Goal: Obtain resource: Download file/media

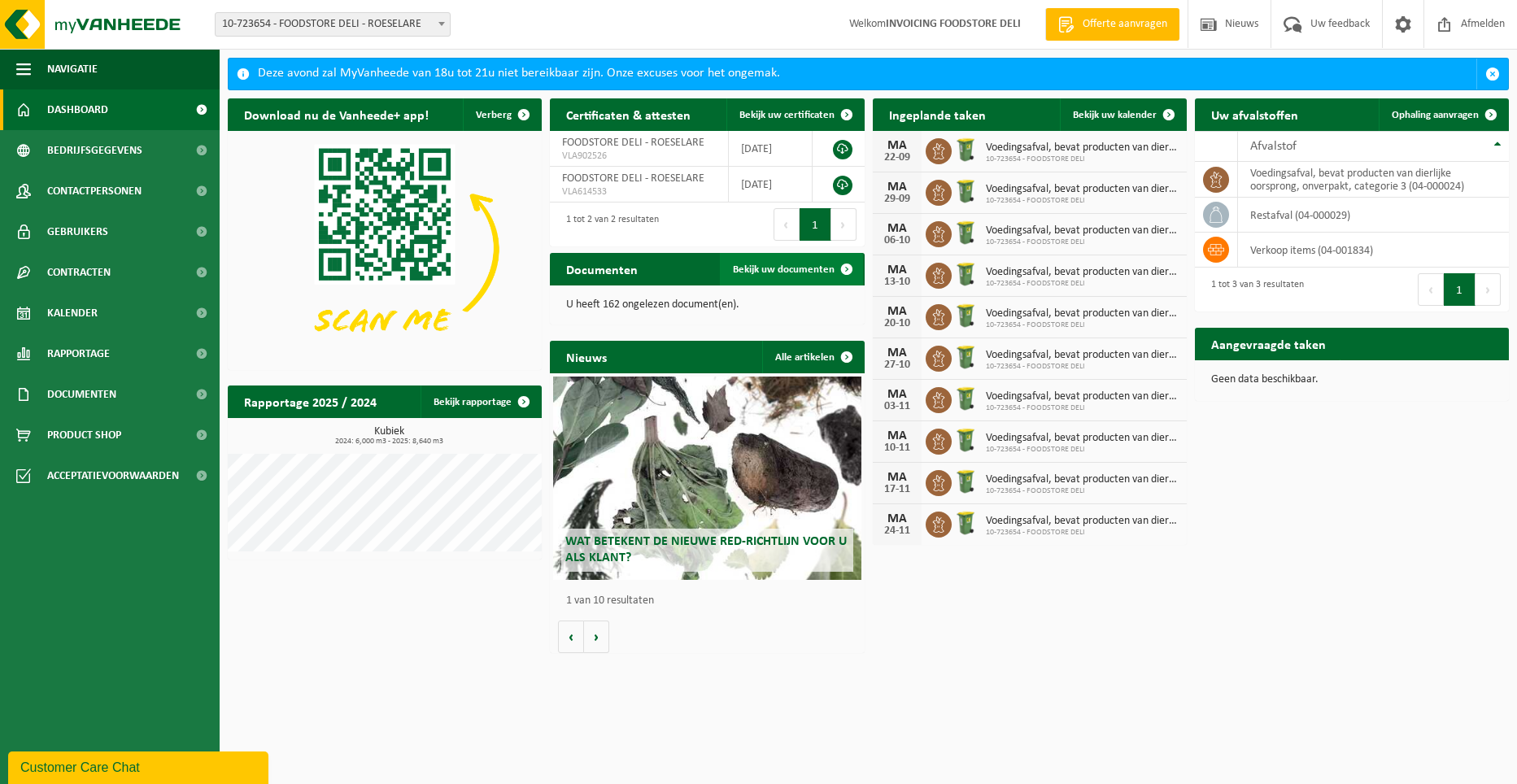
click at [790, 270] on span "Bekijk uw documenten" at bounding box center [784, 270] width 102 height 10
click at [76, 67] on span "Navigatie" at bounding box center [73, 68] width 50 height 41
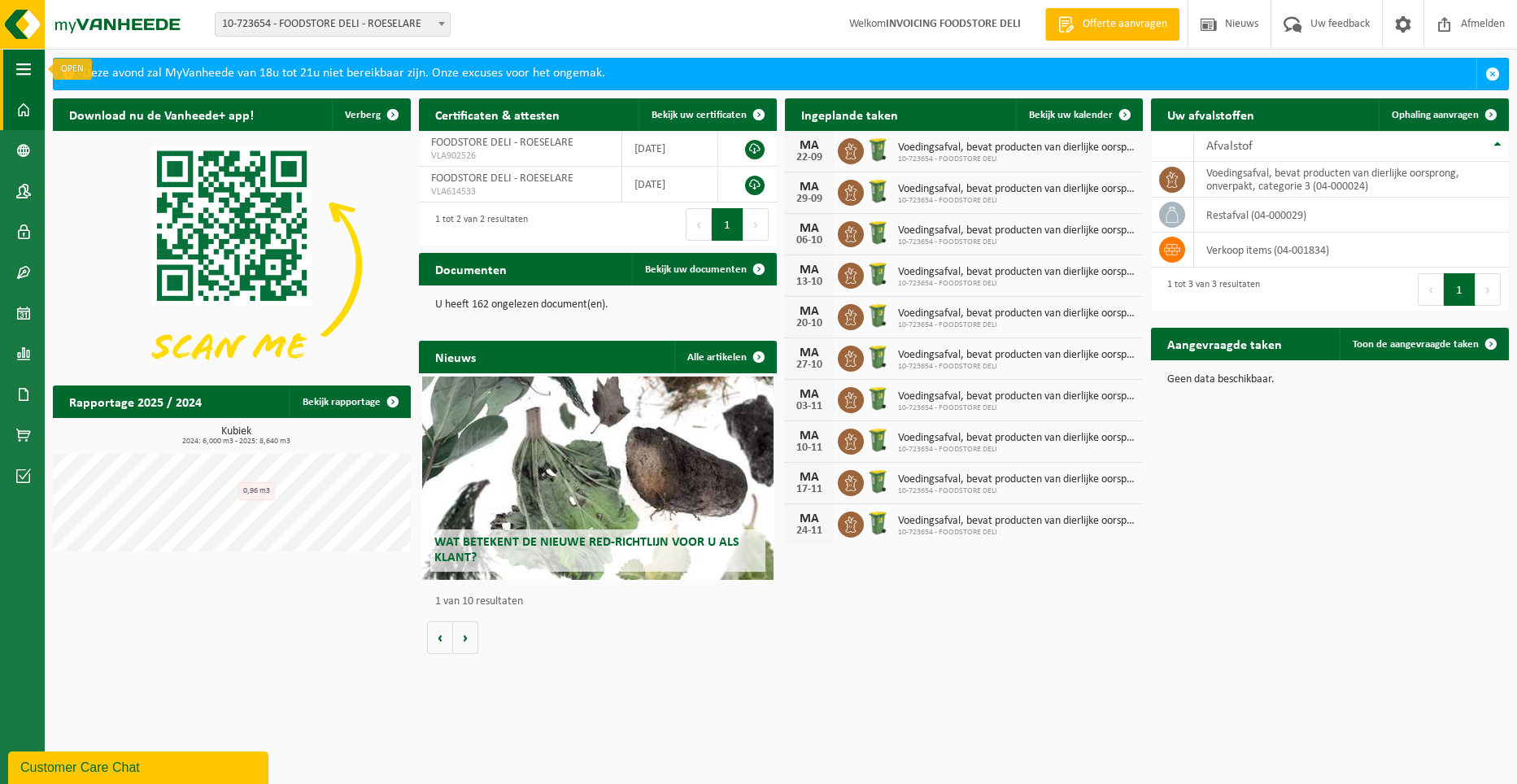
click at [27, 64] on span "button" at bounding box center [23, 68] width 15 height 41
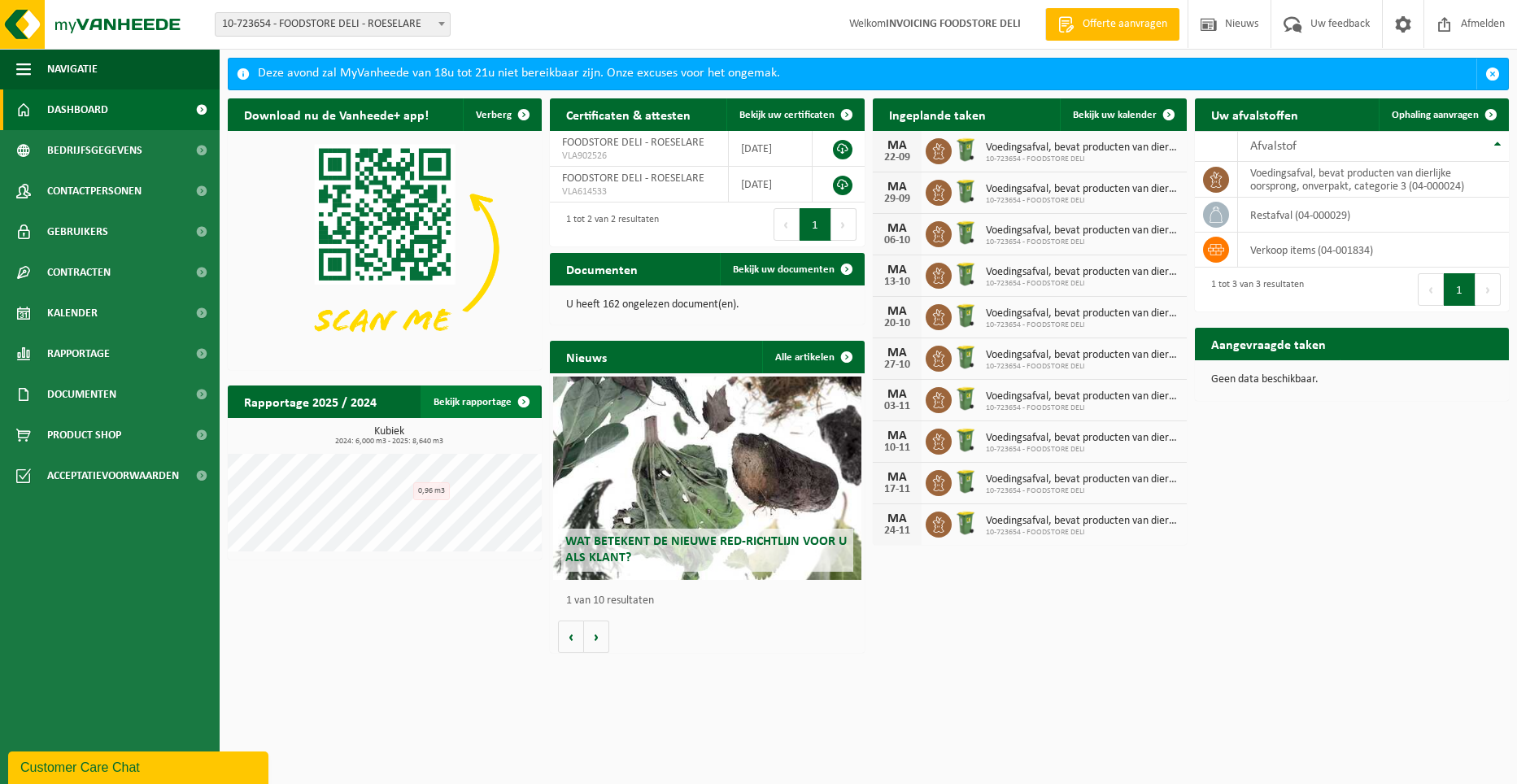
click at [483, 402] on link "Bekijk rapportage" at bounding box center [481, 402] width 119 height 33
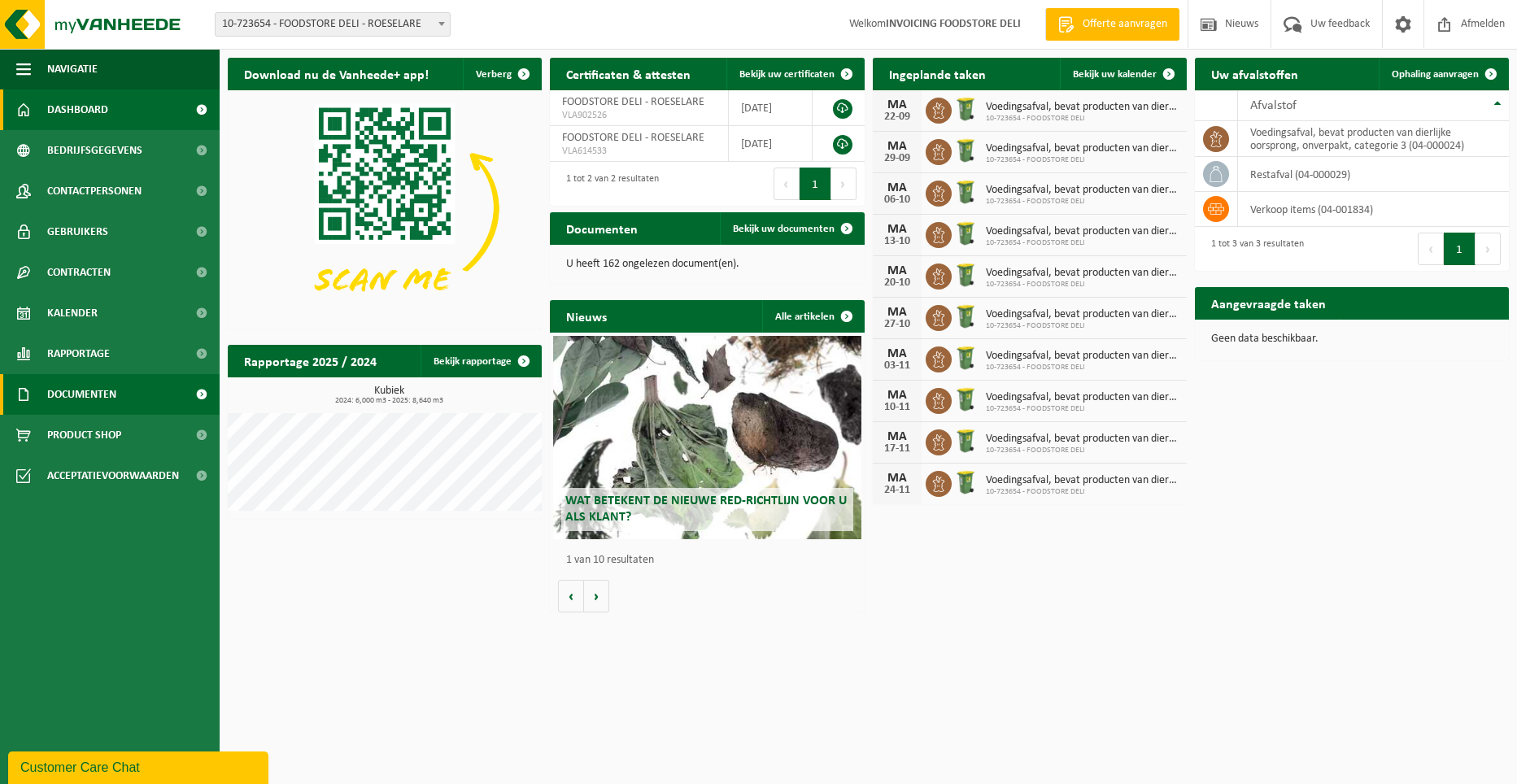
click at [141, 397] on link "Documenten" at bounding box center [110, 394] width 220 height 41
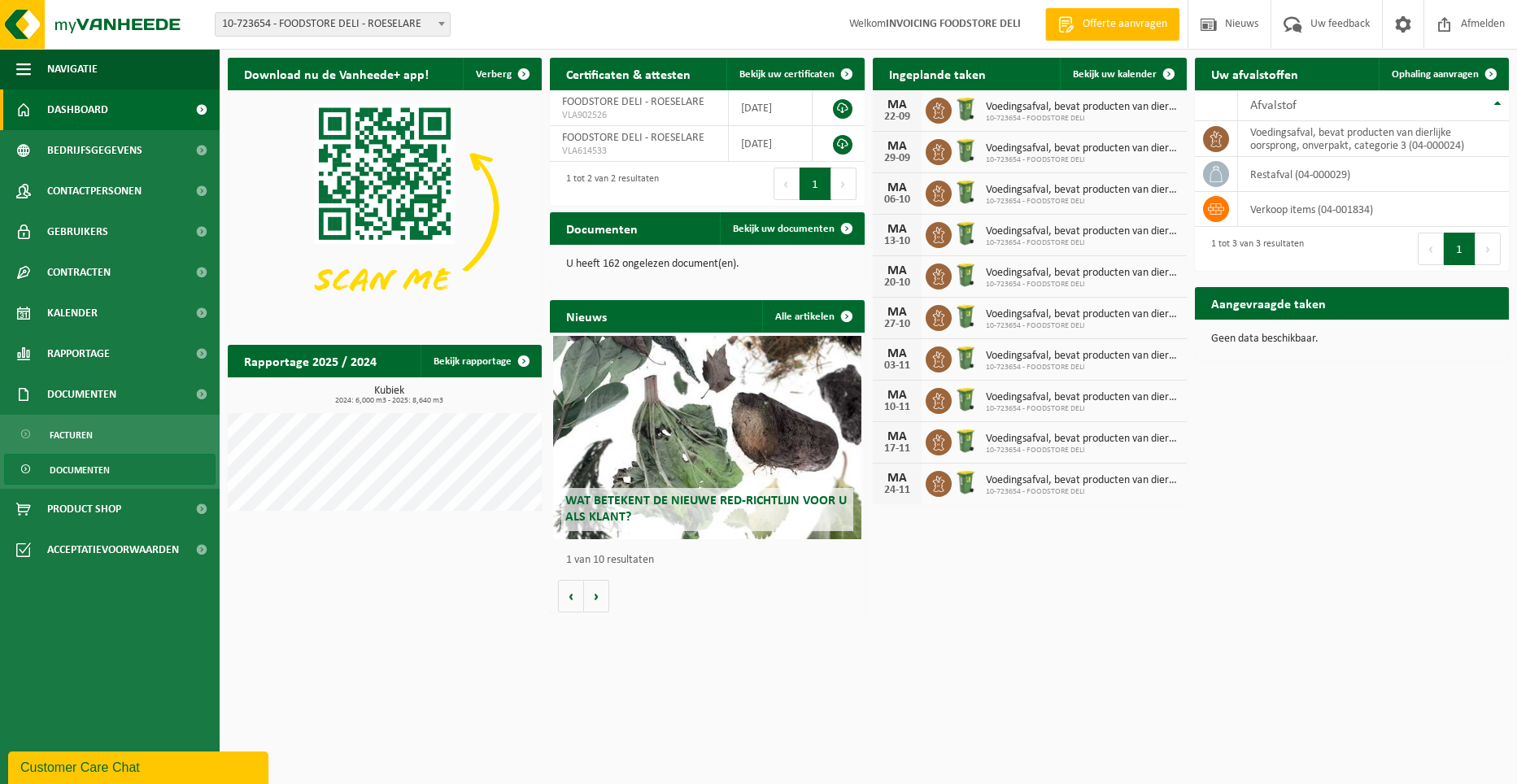
click at [99, 464] on span "Documenten" at bounding box center [80, 470] width 61 height 31
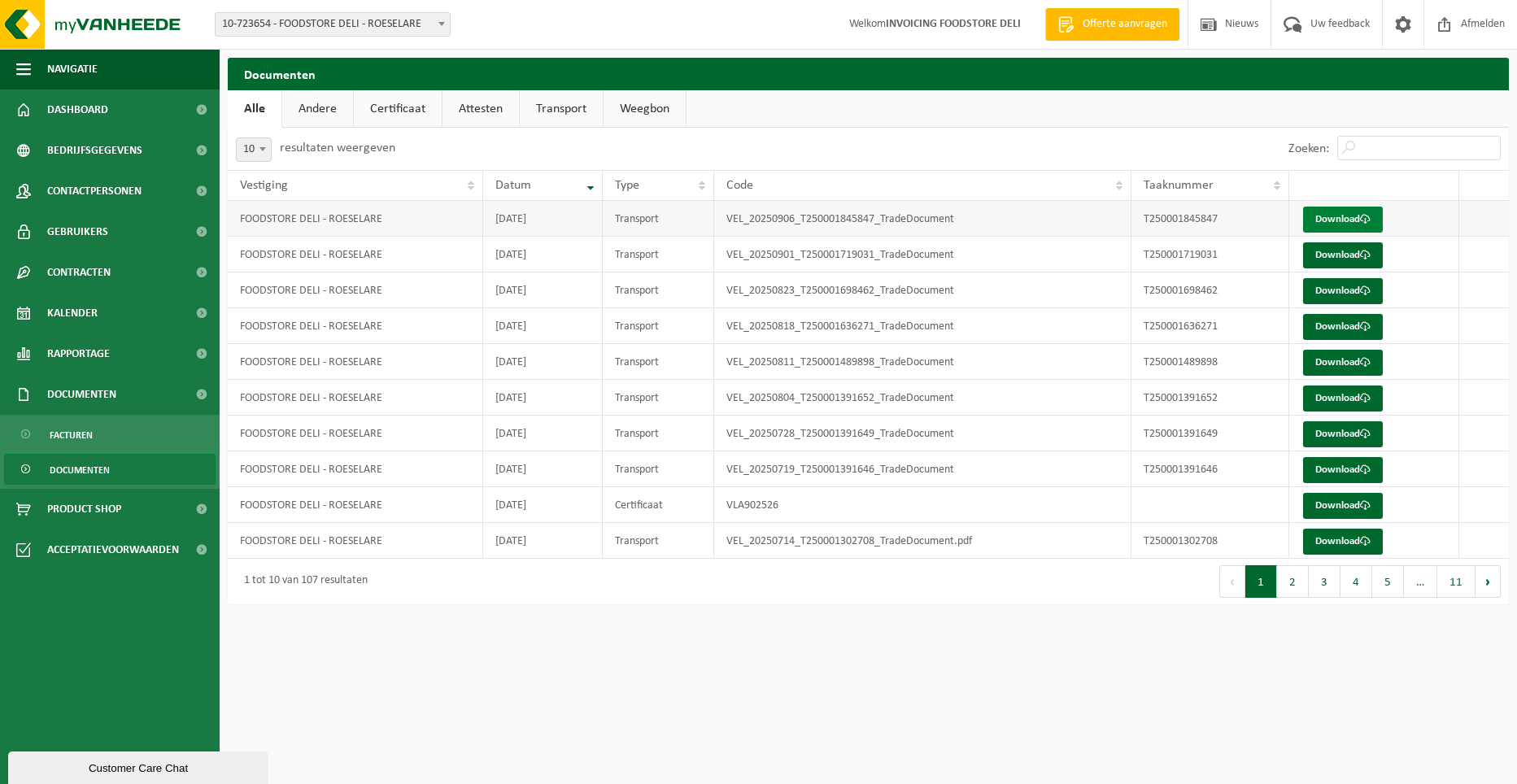
click at [1342, 215] on link "Download" at bounding box center [1343, 220] width 80 height 26
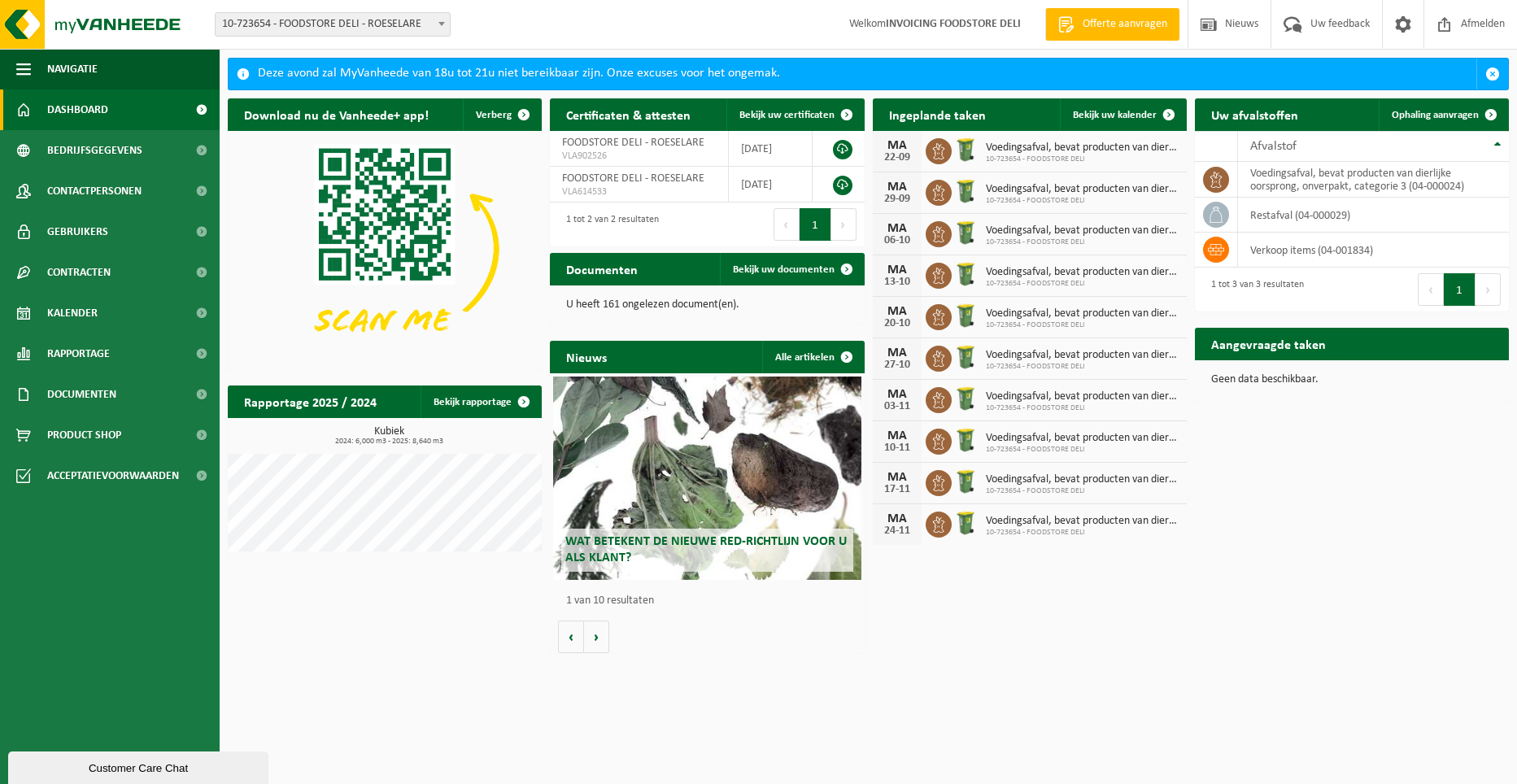
click at [842, 226] on button "Volgende" at bounding box center [844, 225] width 25 height 33
click at [840, 152] on link at bounding box center [843, 150] width 20 height 20
click at [1291, 241] on td "verkoop items (04-001834)" at bounding box center [1373, 250] width 271 height 35
click at [1288, 250] on td "verkoop items (04-001834)" at bounding box center [1373, 250] width 271 height 35
click at [1215, 249] on icon at bounding box center [1216, 250] width 16 height 16
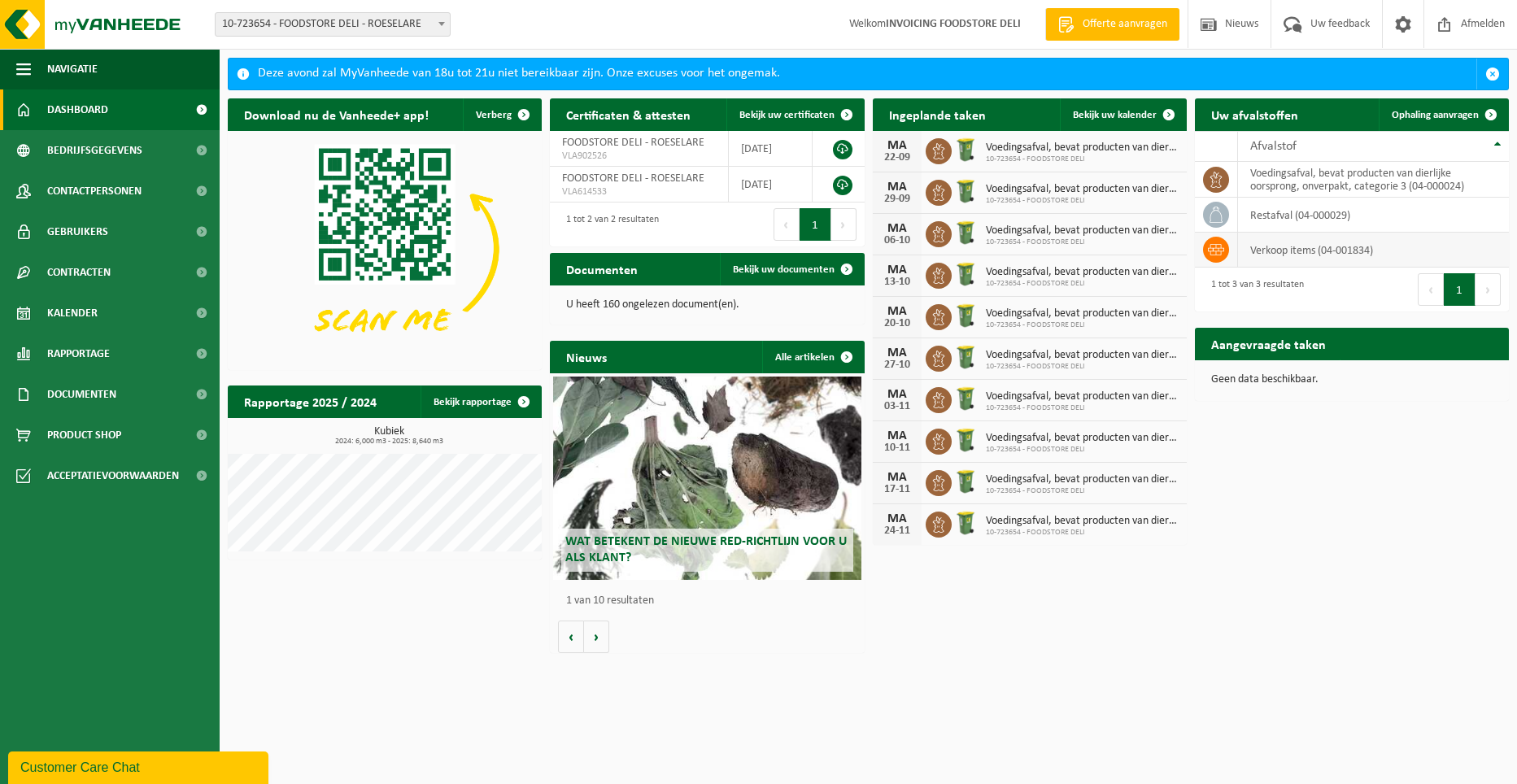
click at [1350, 249] on td "verkoop items (04-001834)" at bounding box center [1373, 250] width 271 height 35
click at [1374, 371] on span "Toon de aangevraagde taken" at bounding box center [1416, 376] width 126 height 10
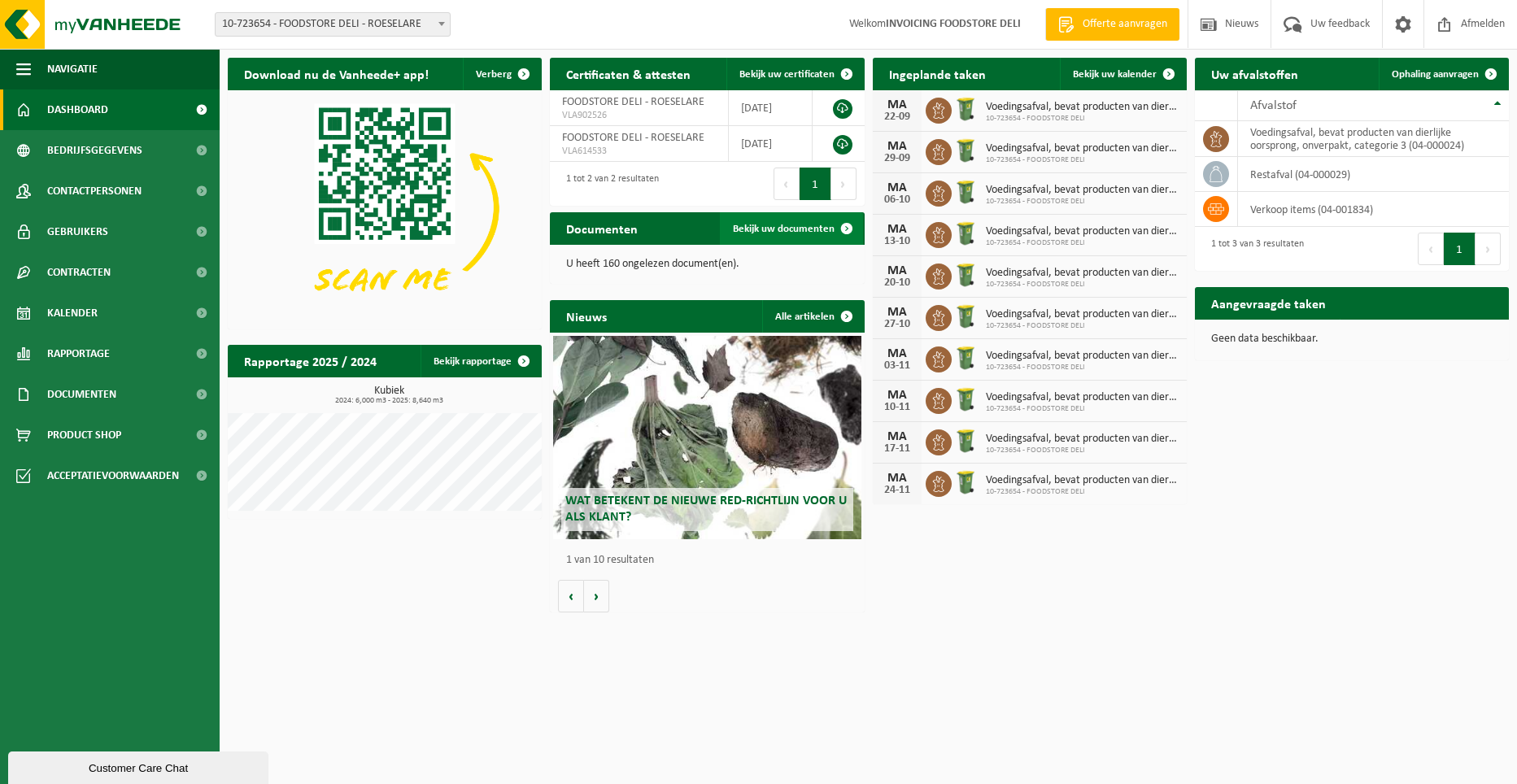
click at [769, 227] on span "Bekijk uw documenten" at bounding box center [784, 229] width 102 height 10
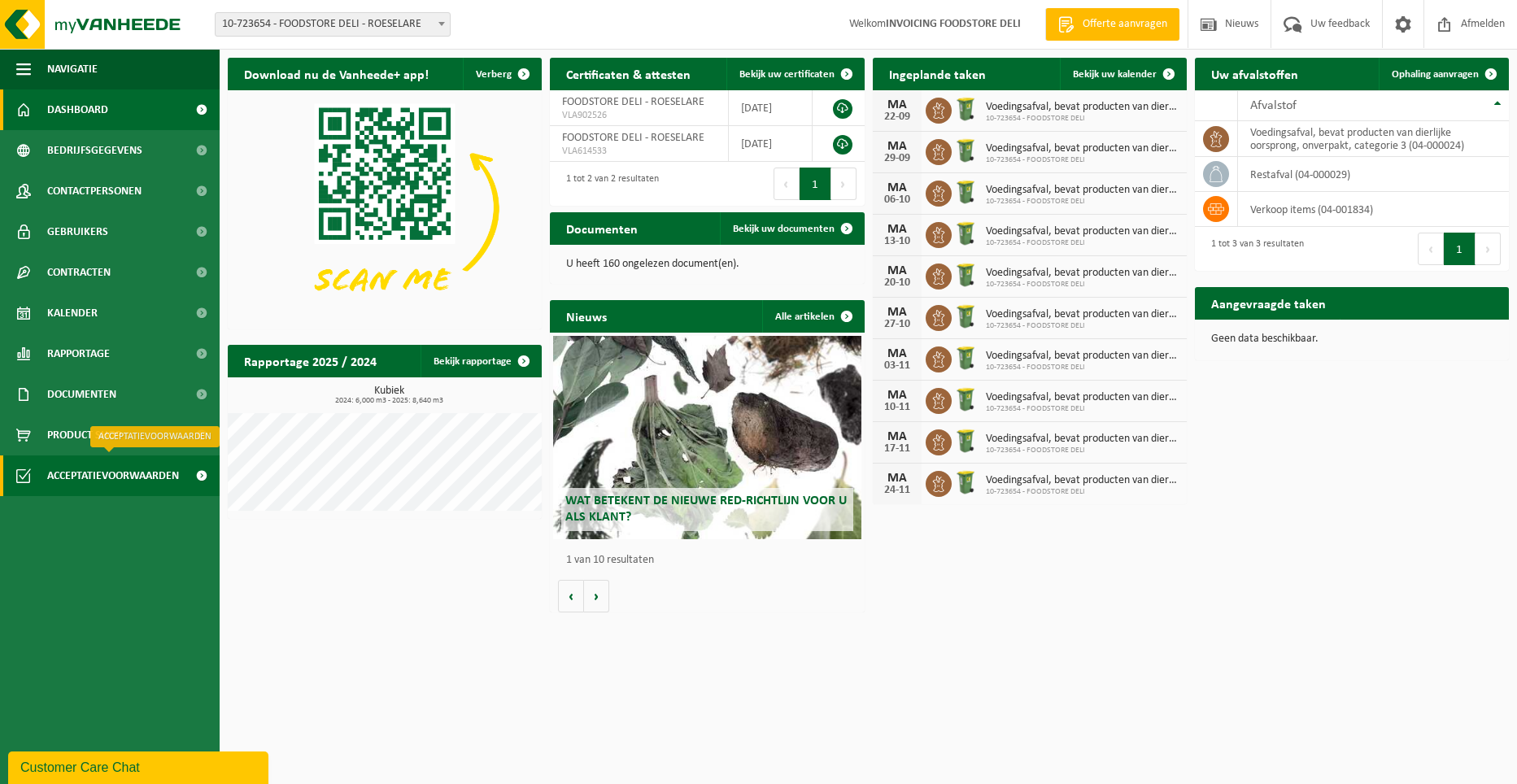
click at [143, 470] on span "Acceptatievoorwaarden" at bounding box center [113, 475] width 131 height 41
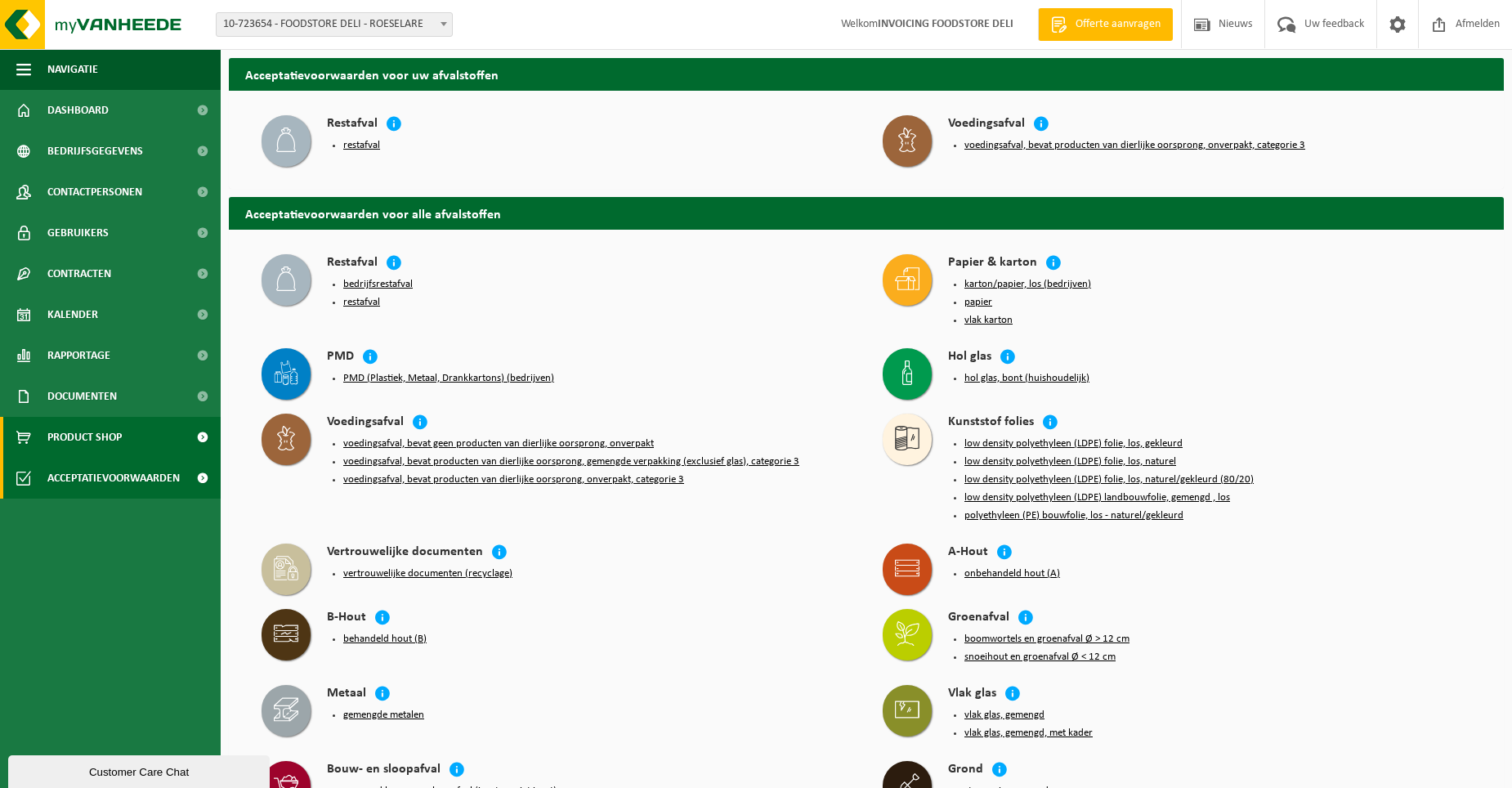
click at [82, 442] on span "Product Shop" at bounding box center [85, 437] width 75 height 41
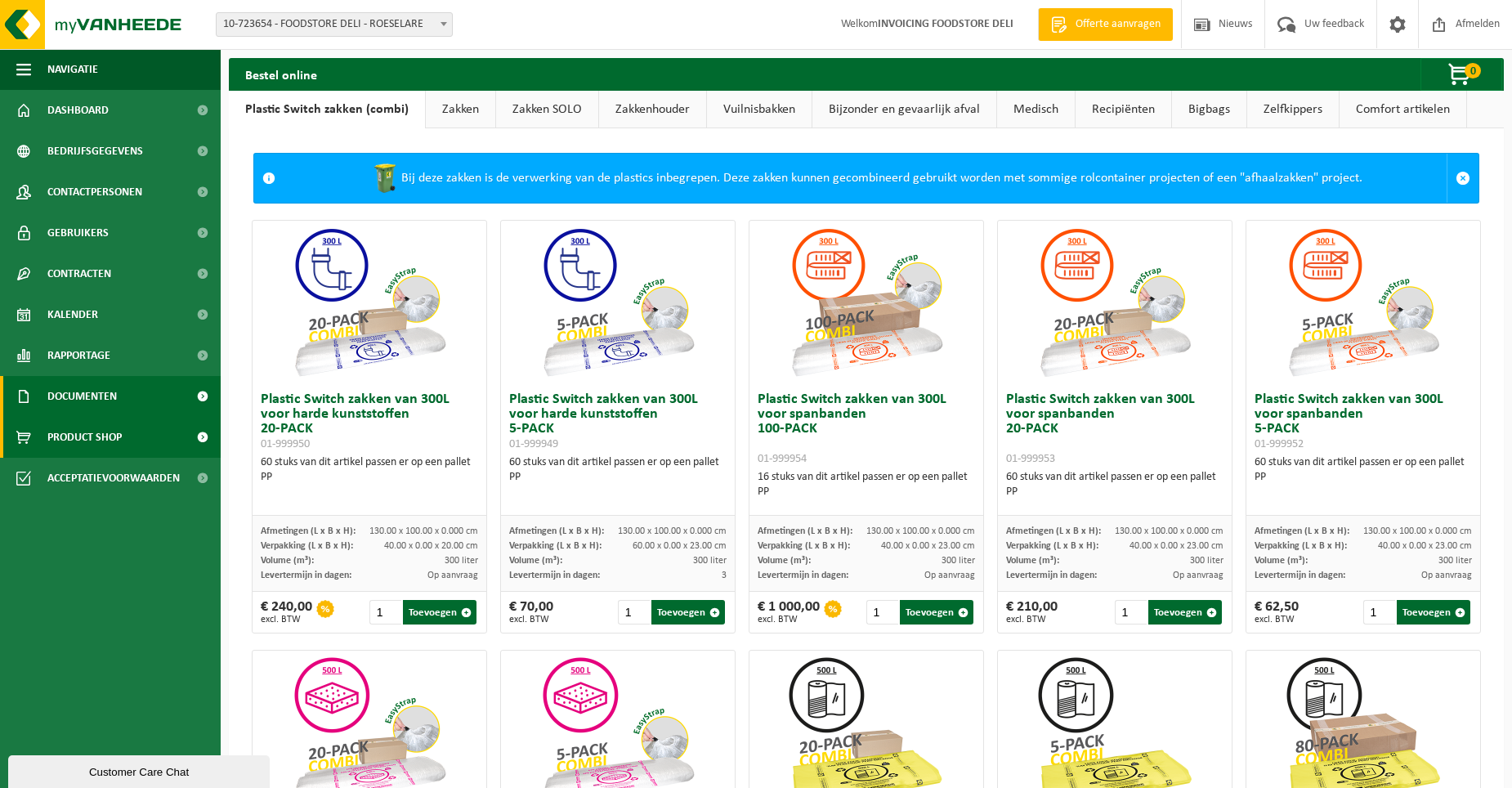
click at [109, 401] on span "Documenten" at bounding box center [83, 396] width 69 height 41
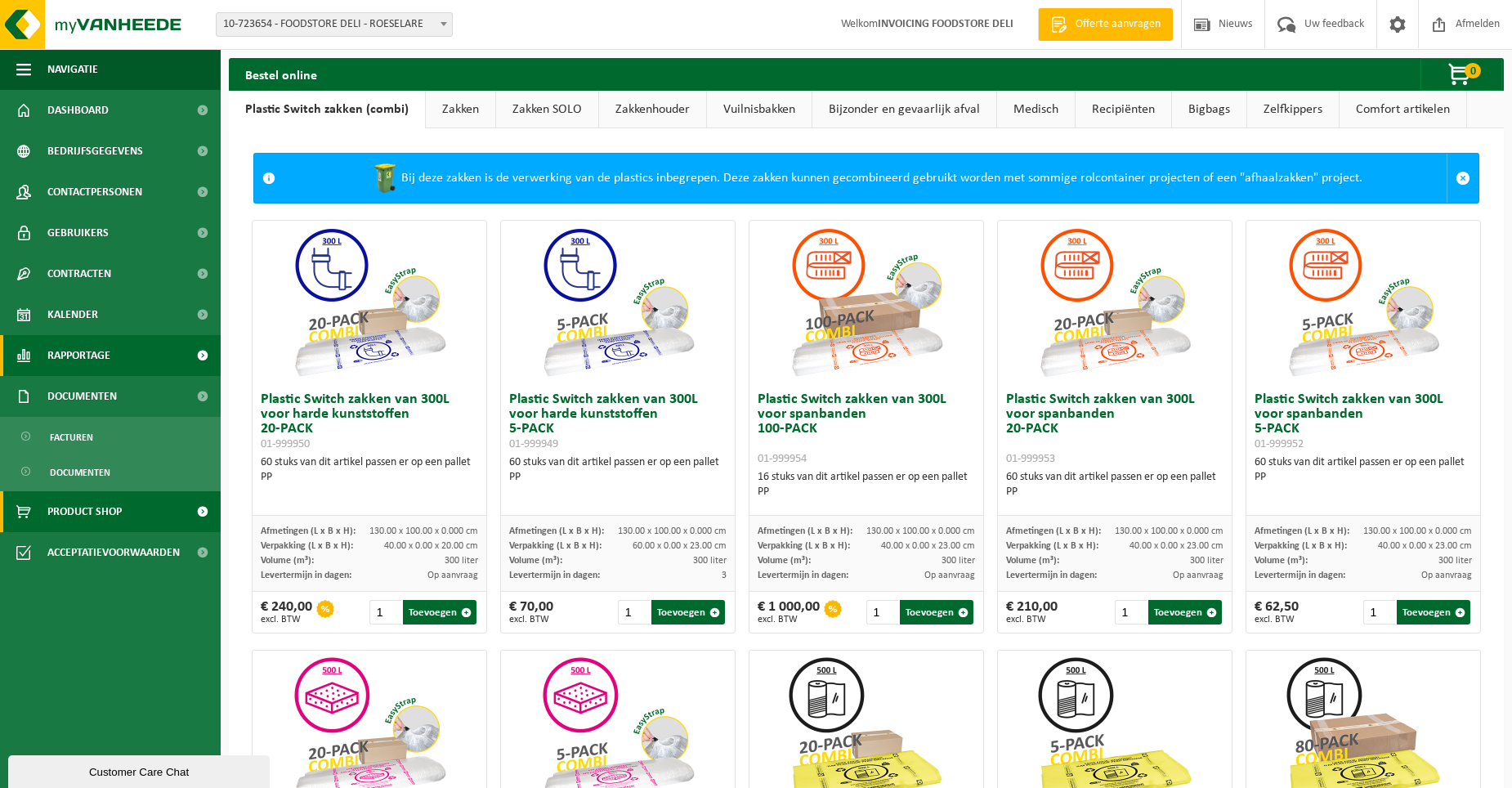
click at [107, 361] on span "Rapportage" at bounding box center [79, 355] width 63 height 41
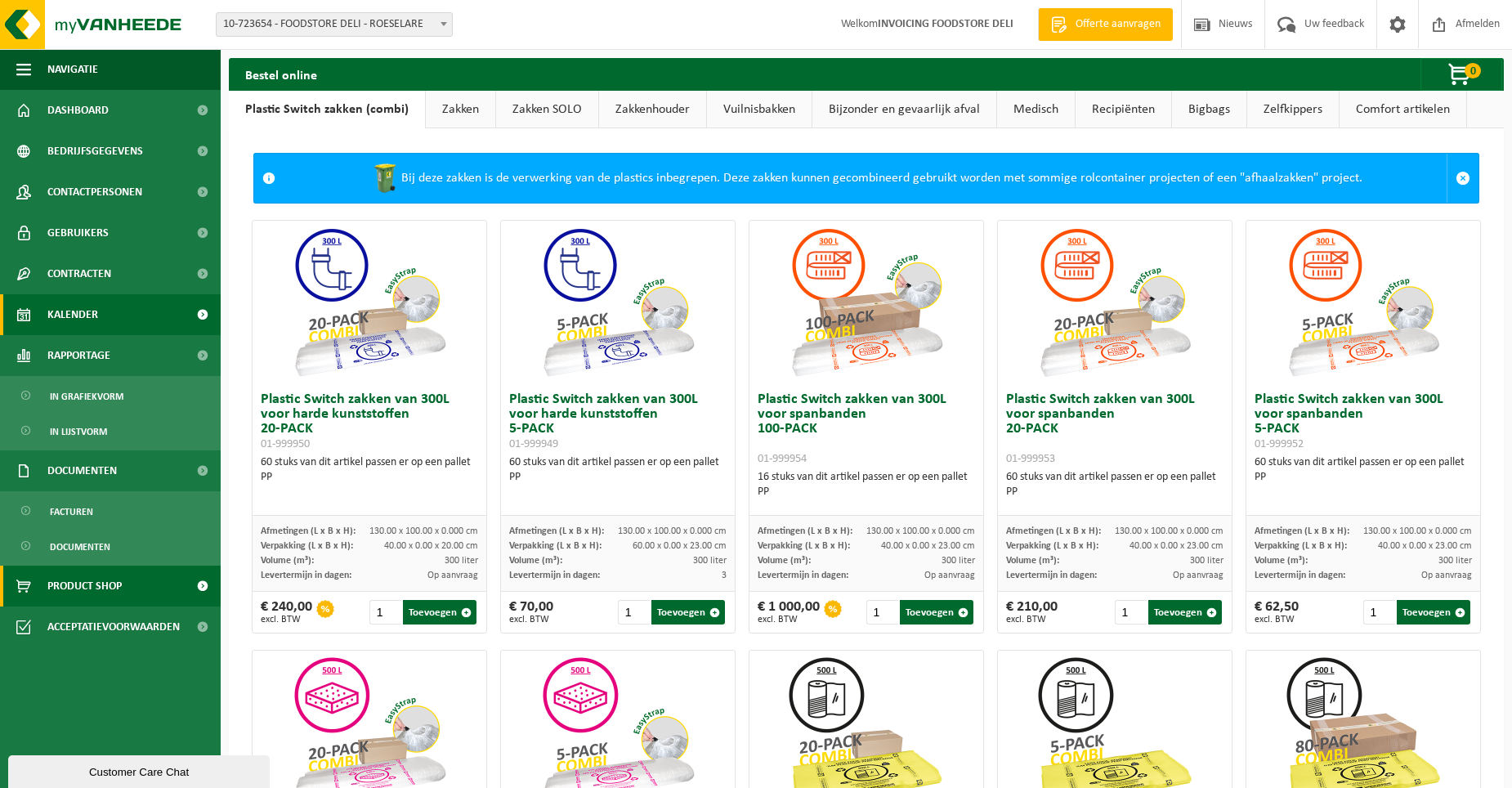
click at [107, 321] on link "Kalender" at bounding box center [110, 315] width 221 height 41
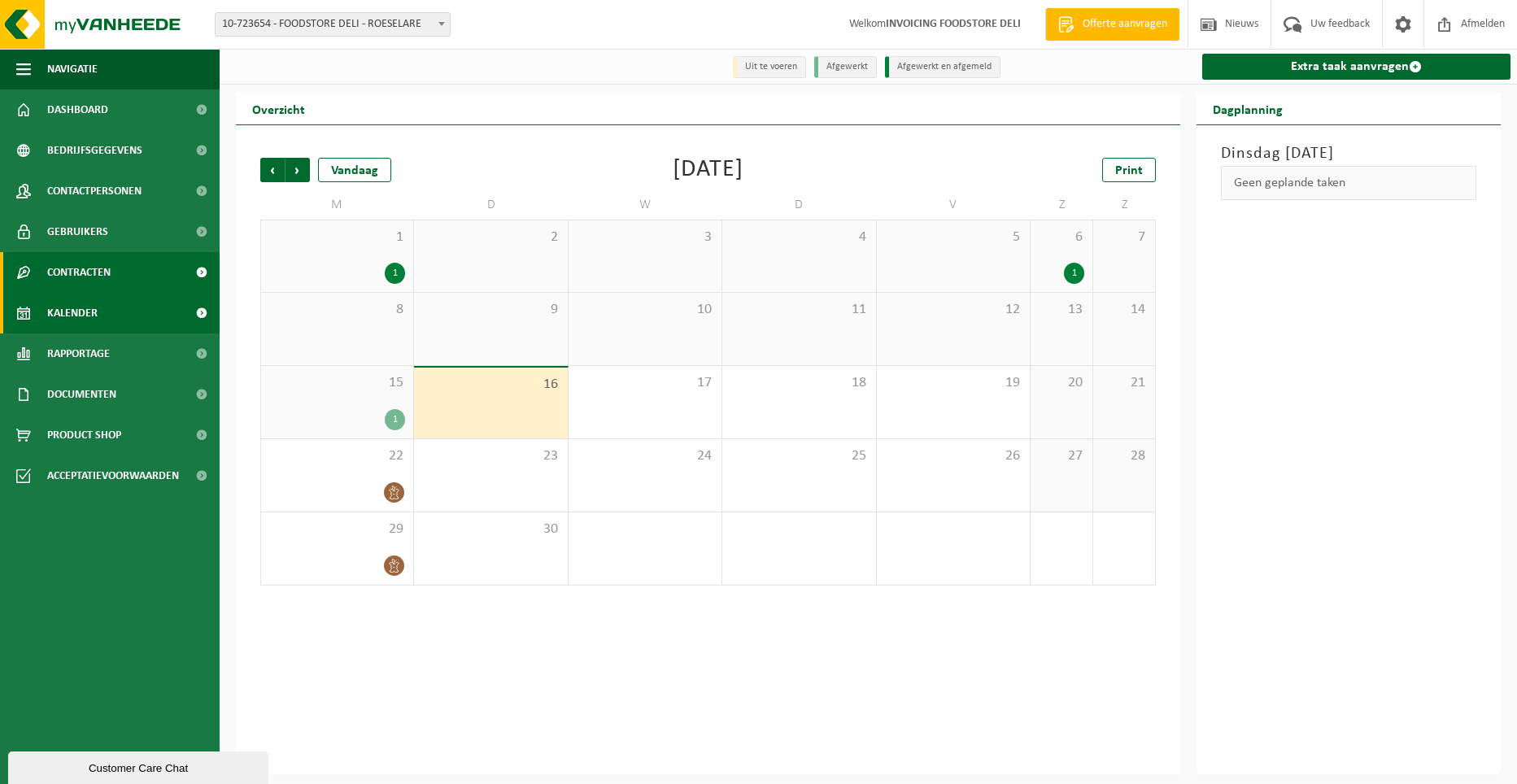
click at [119, 277] on link "Contracten" at bounding box center [110, 272] width 220 height 41
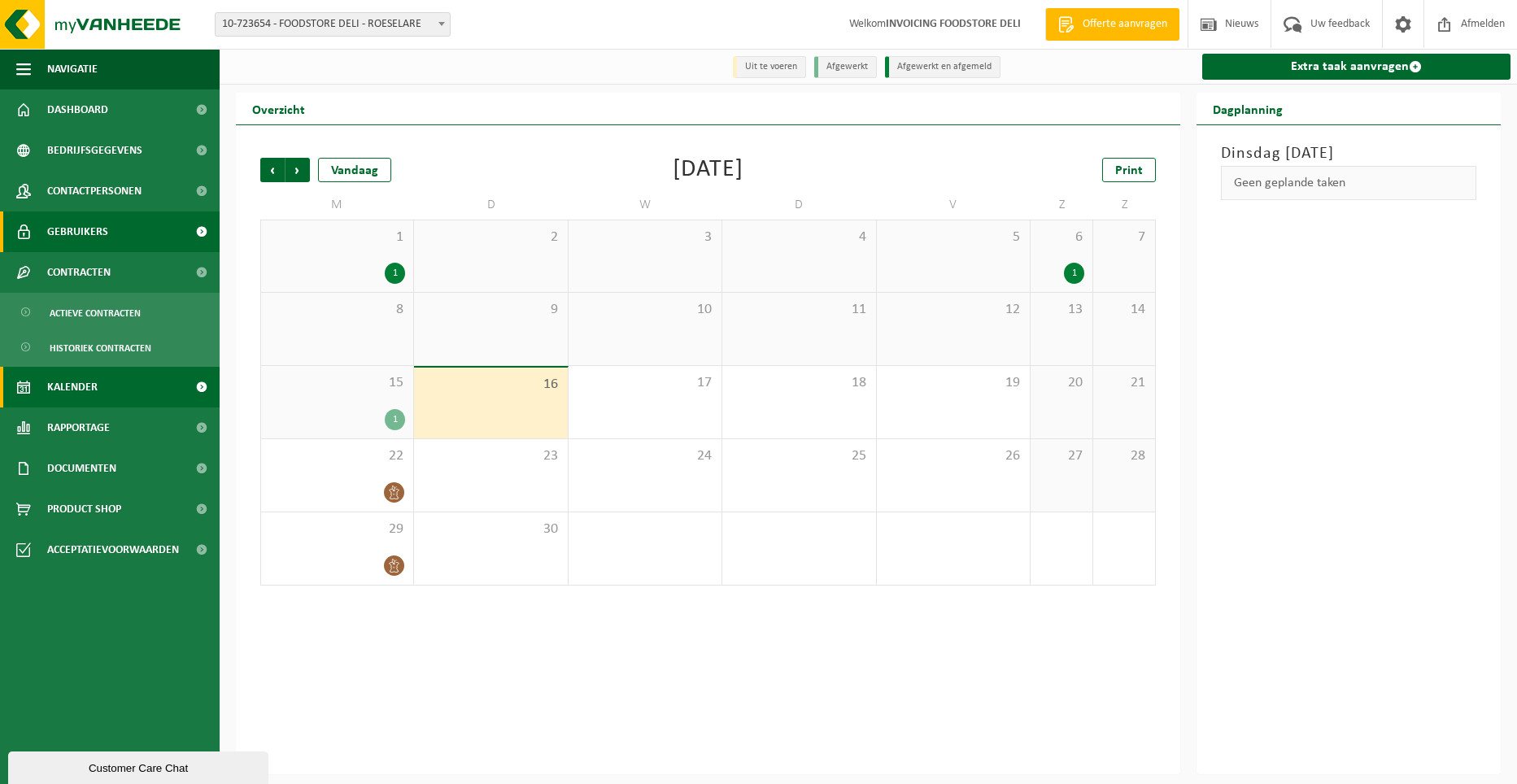
click at [121, 242] on link "Gebruikers" at bounding box center [110, 232] width 220 height 41
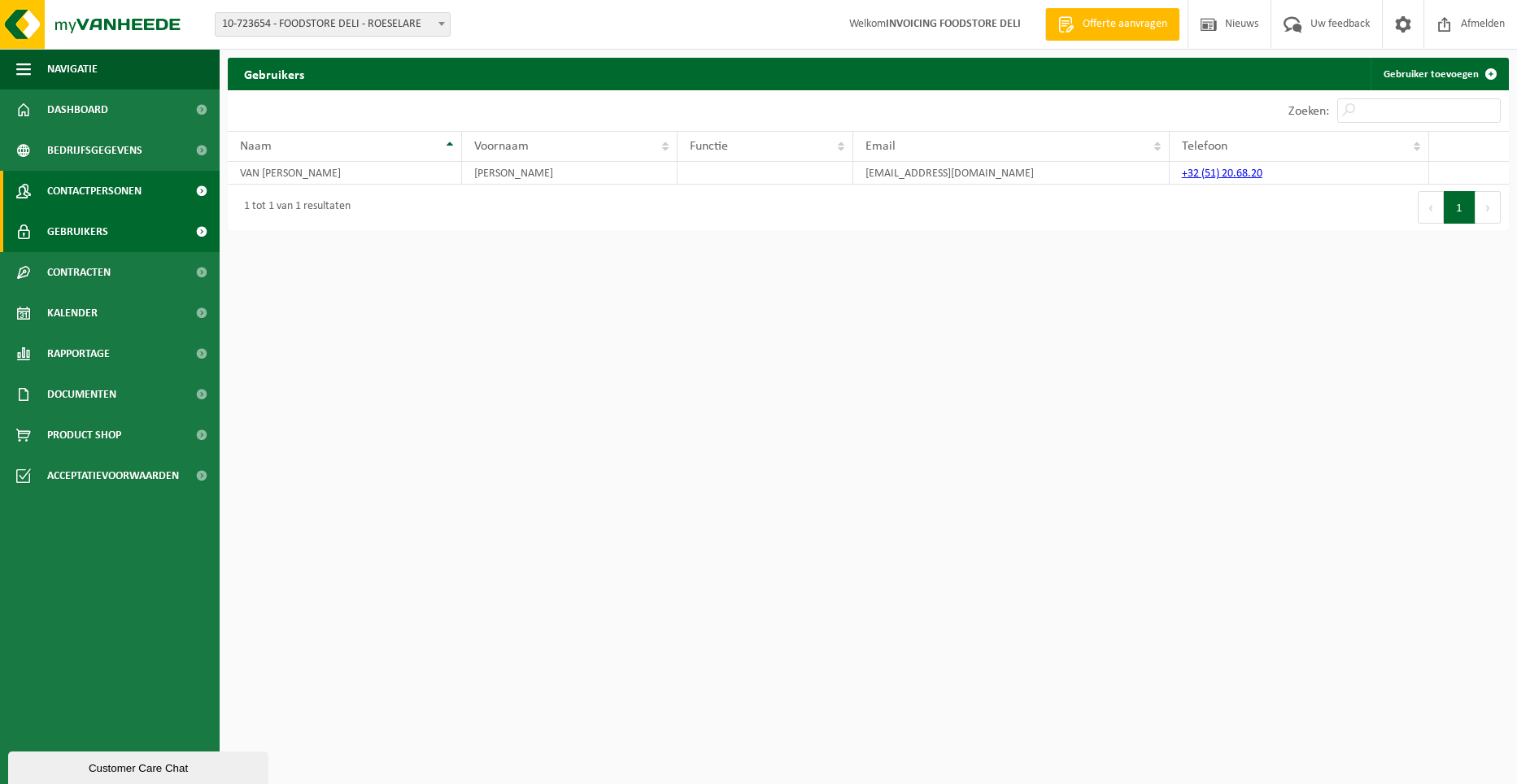
click at [128, 189] on span "Contactpersonen" at bounding box center [94, 191] width 94 height 41
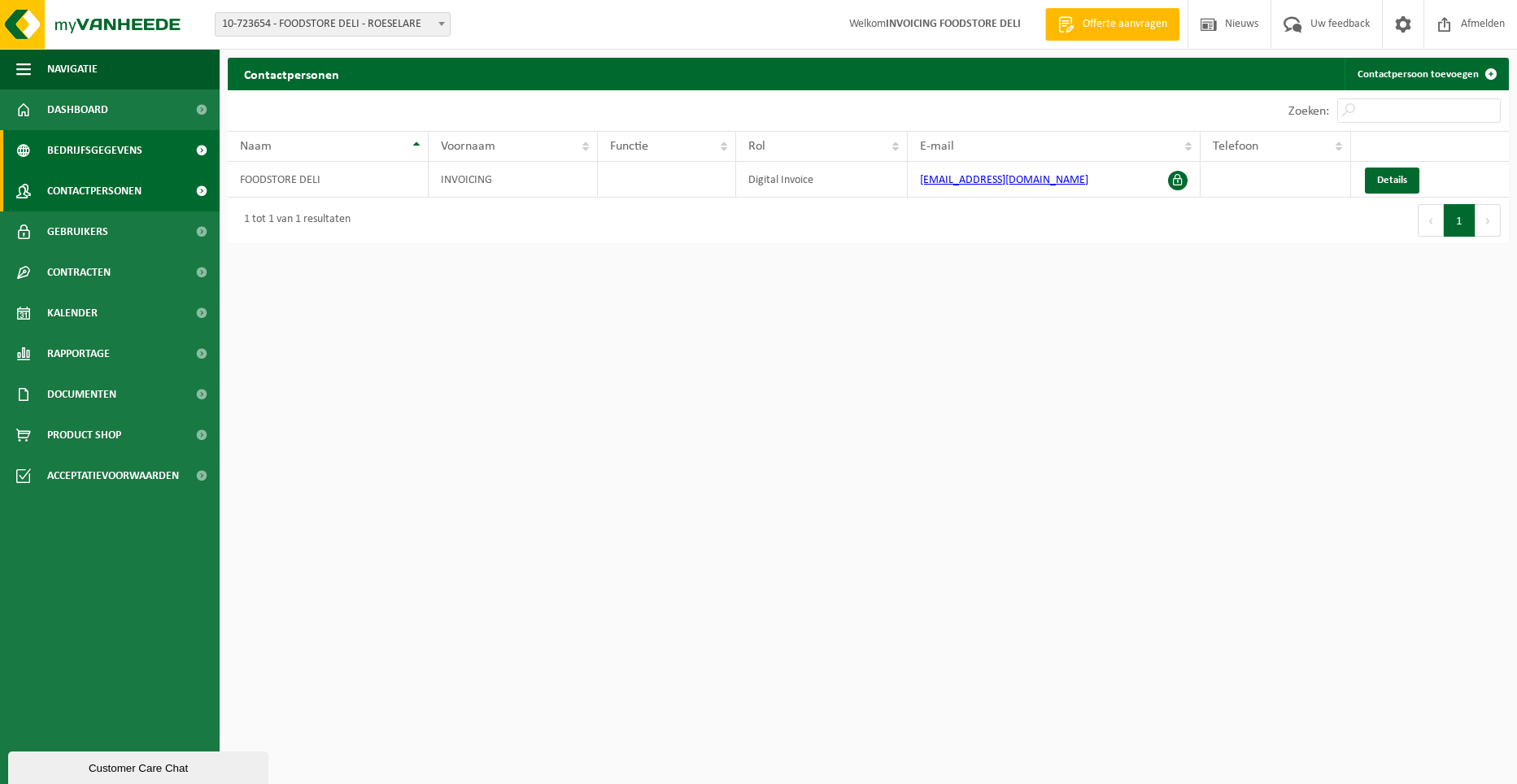
click at [127, 156] on span "Bedrijfsgegevens" at bounding box center [95, 150] width 95 height 41
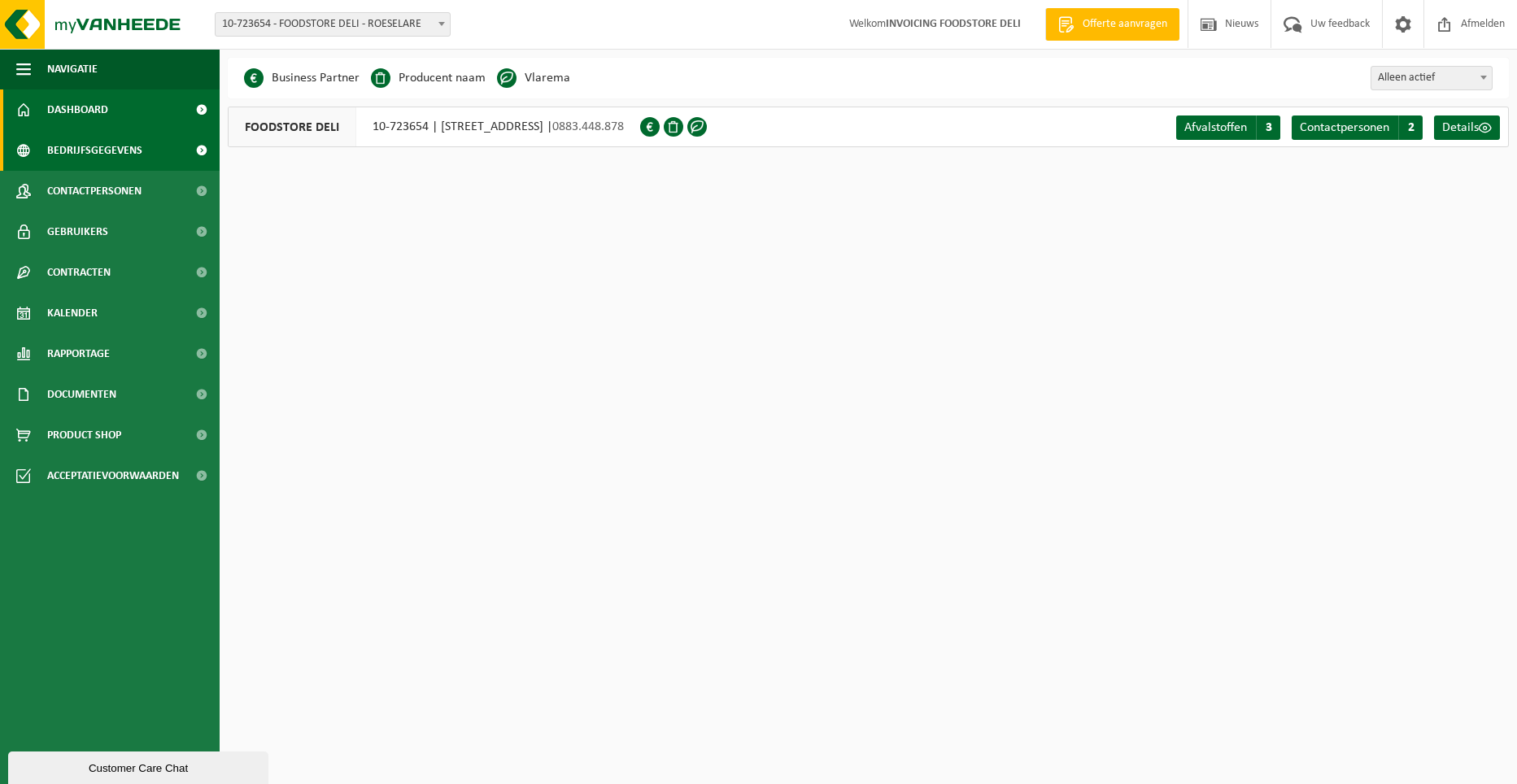
click at [117, 104] on link "Dashboard" at bounding box center [110, 110] width 220 height 41
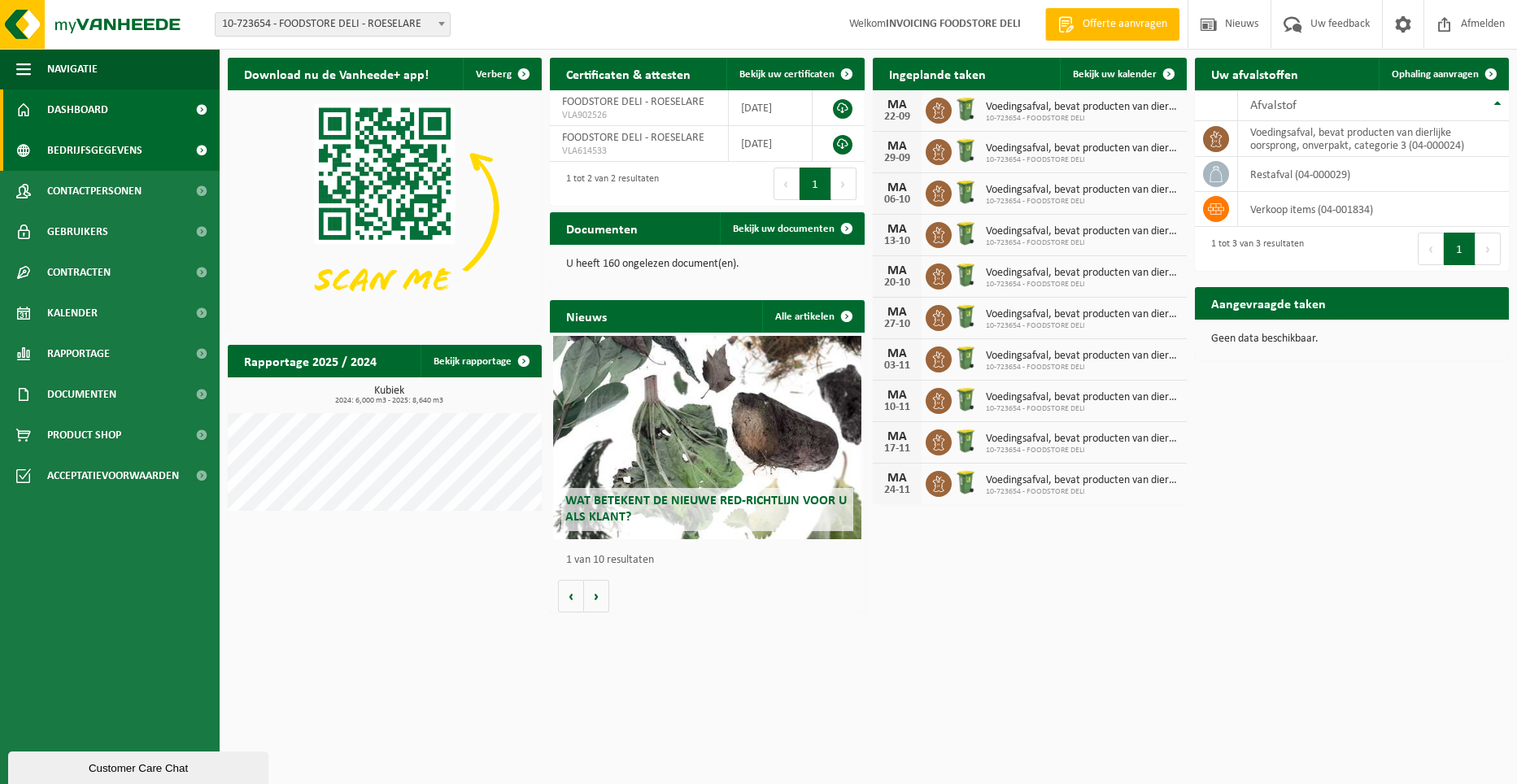
click at [134, 143] on span "Bedrijfsgegevens" at bounding box center [95, 150] width 95 height 41
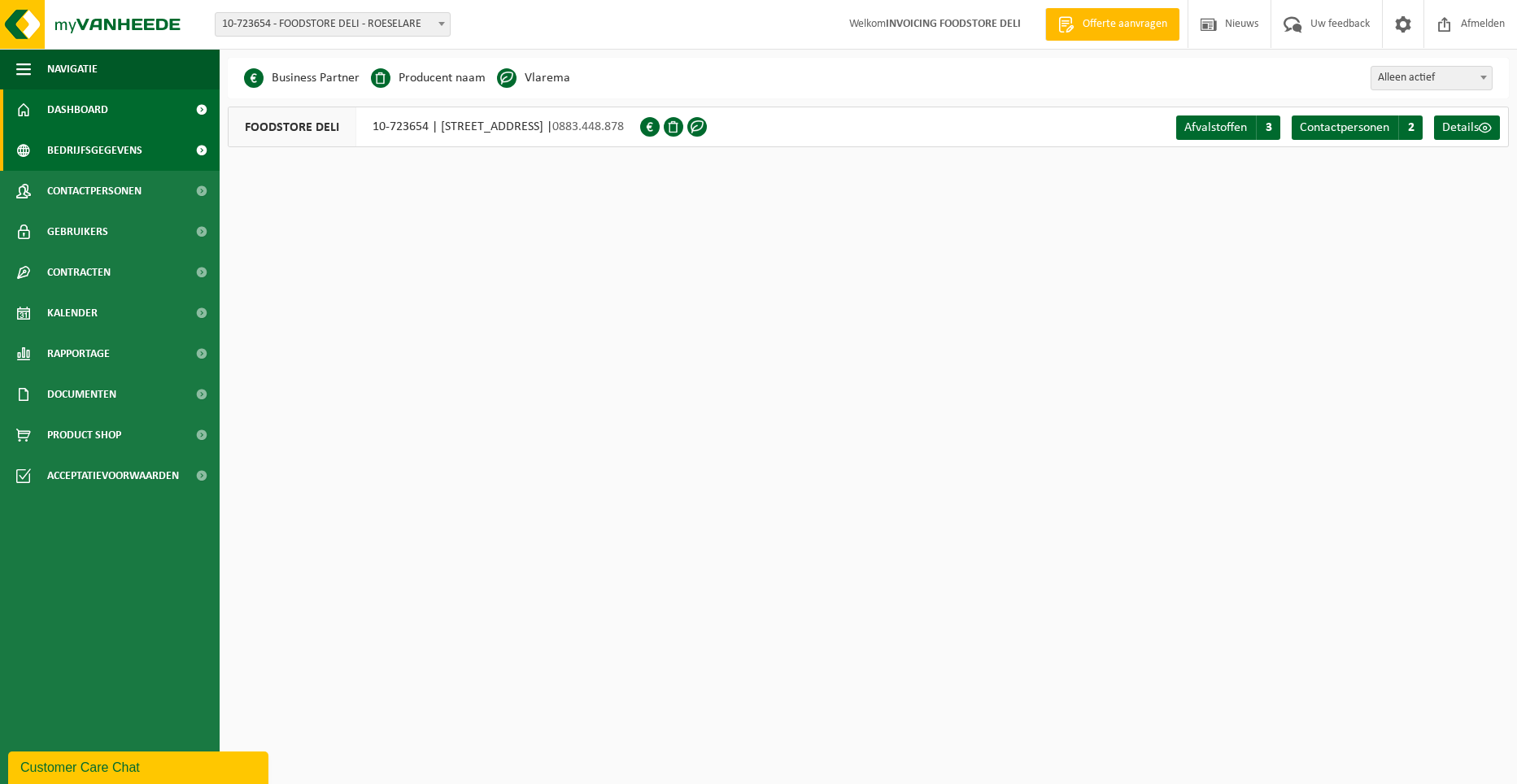
click at [118, 105] on link "Dashboard" at bounding box center [110, 110] width 220 height 41
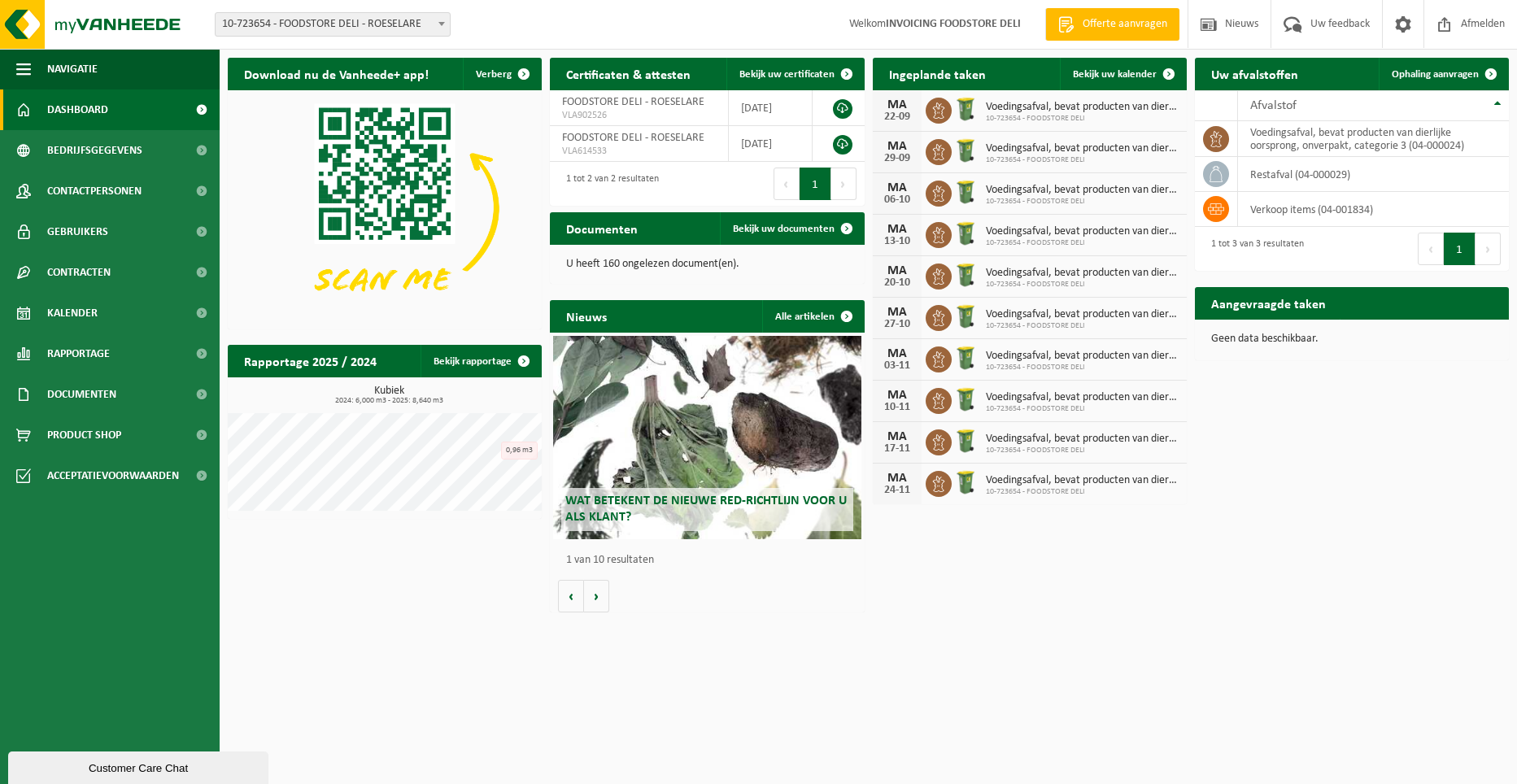
click at [685, 491] on h2 "Wat betekent de nieuwe RED-richtlijn voor u als klant?" at bounding box center [707, 509] width 292 height 42
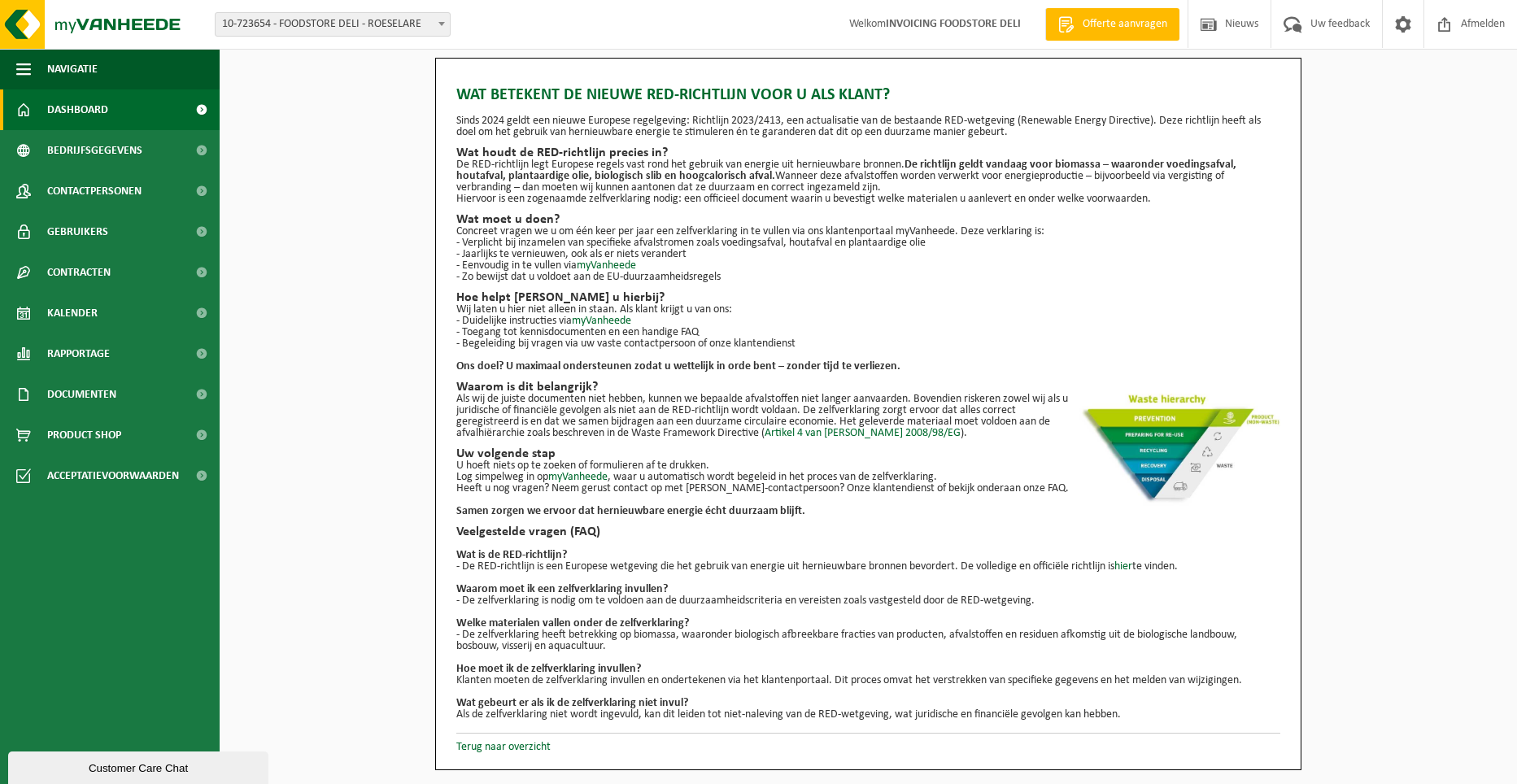
click at [61, 105] on span "Dashboard" at bounding box center [78, 110] width 61 height 41
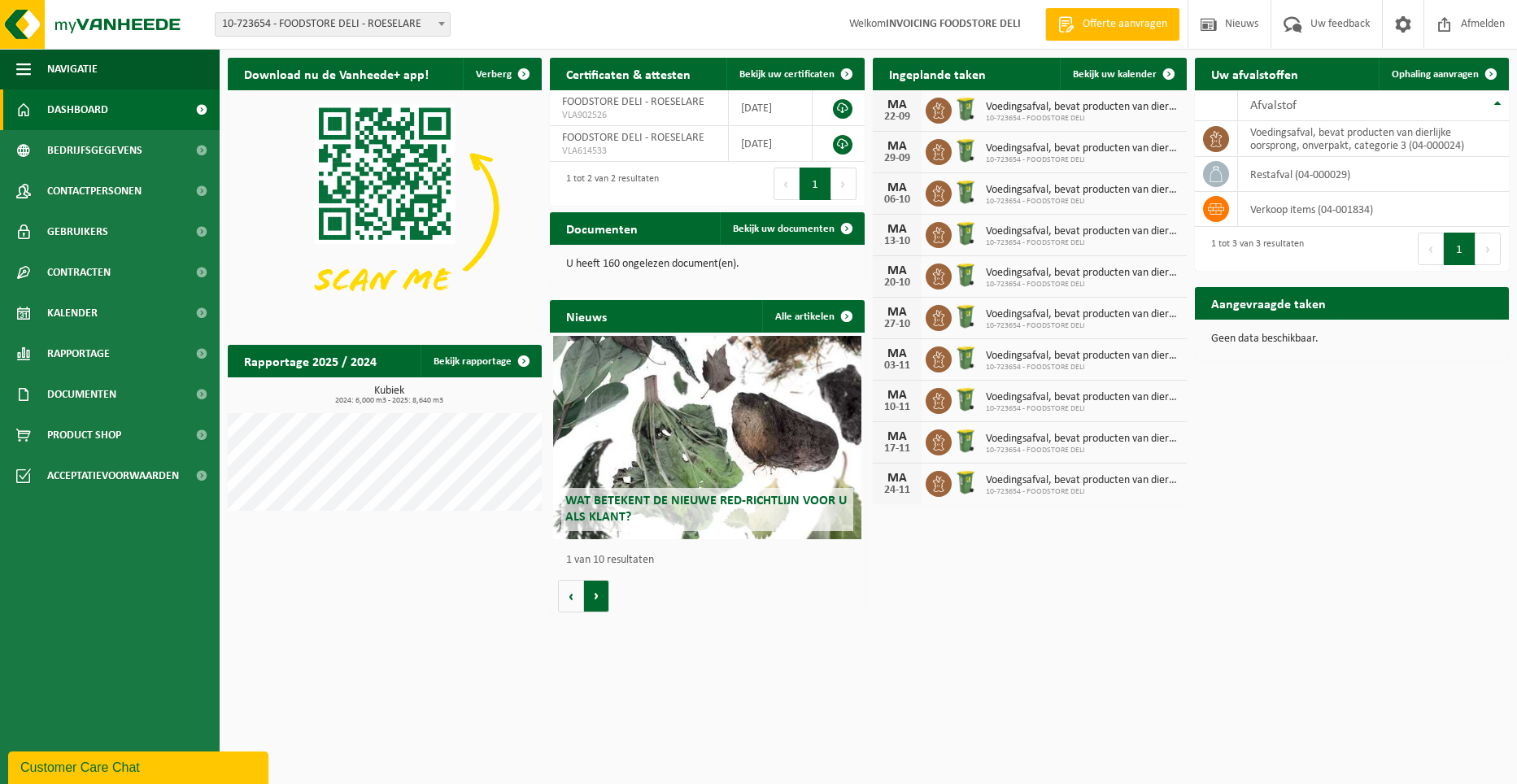
click at [588, 590] on button "Volgende" at bounding box center [596, 596] width 25 height 33
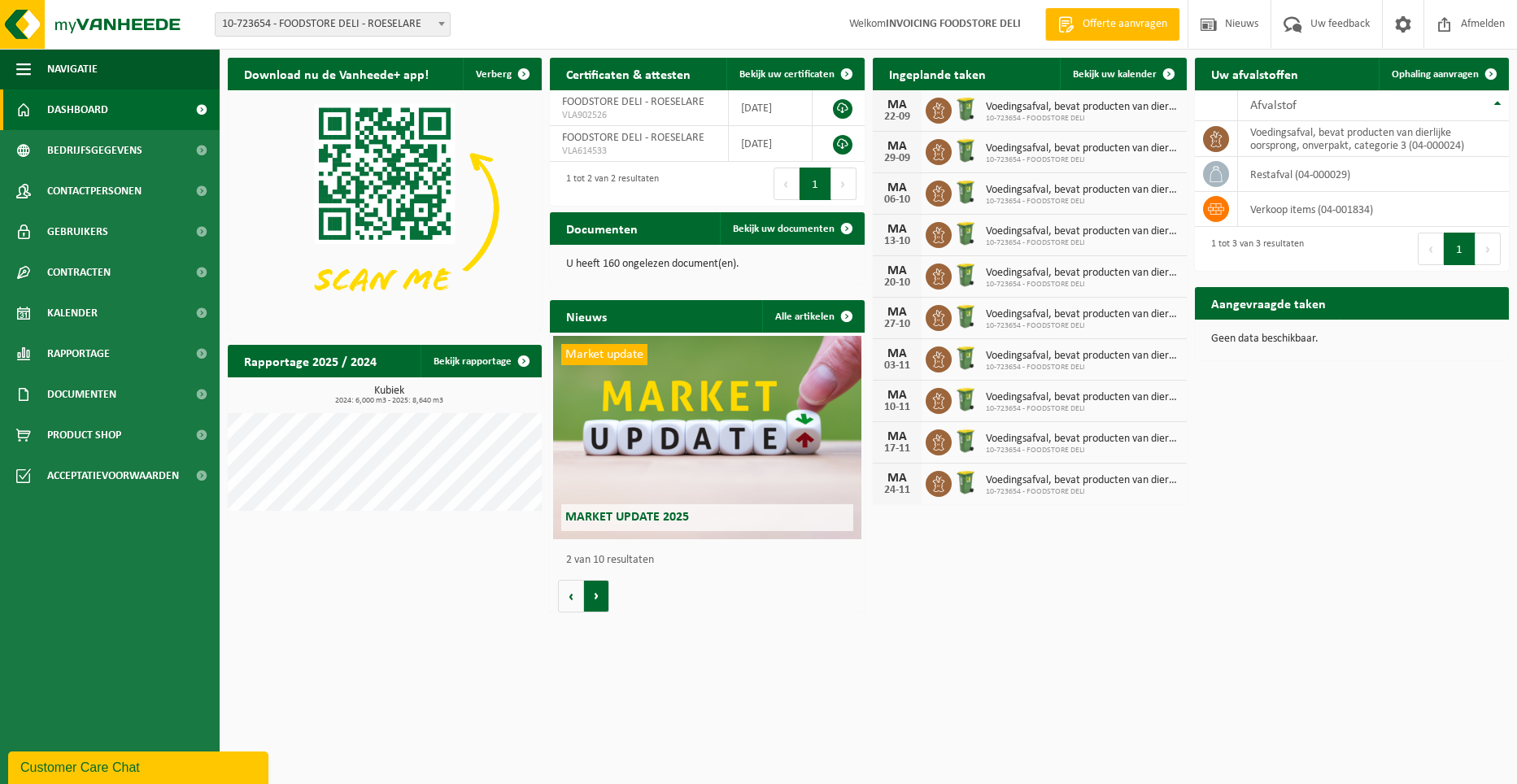
click at [593, 592] on button "Volgende" at bounding box center [596, 596] width 25 height 33
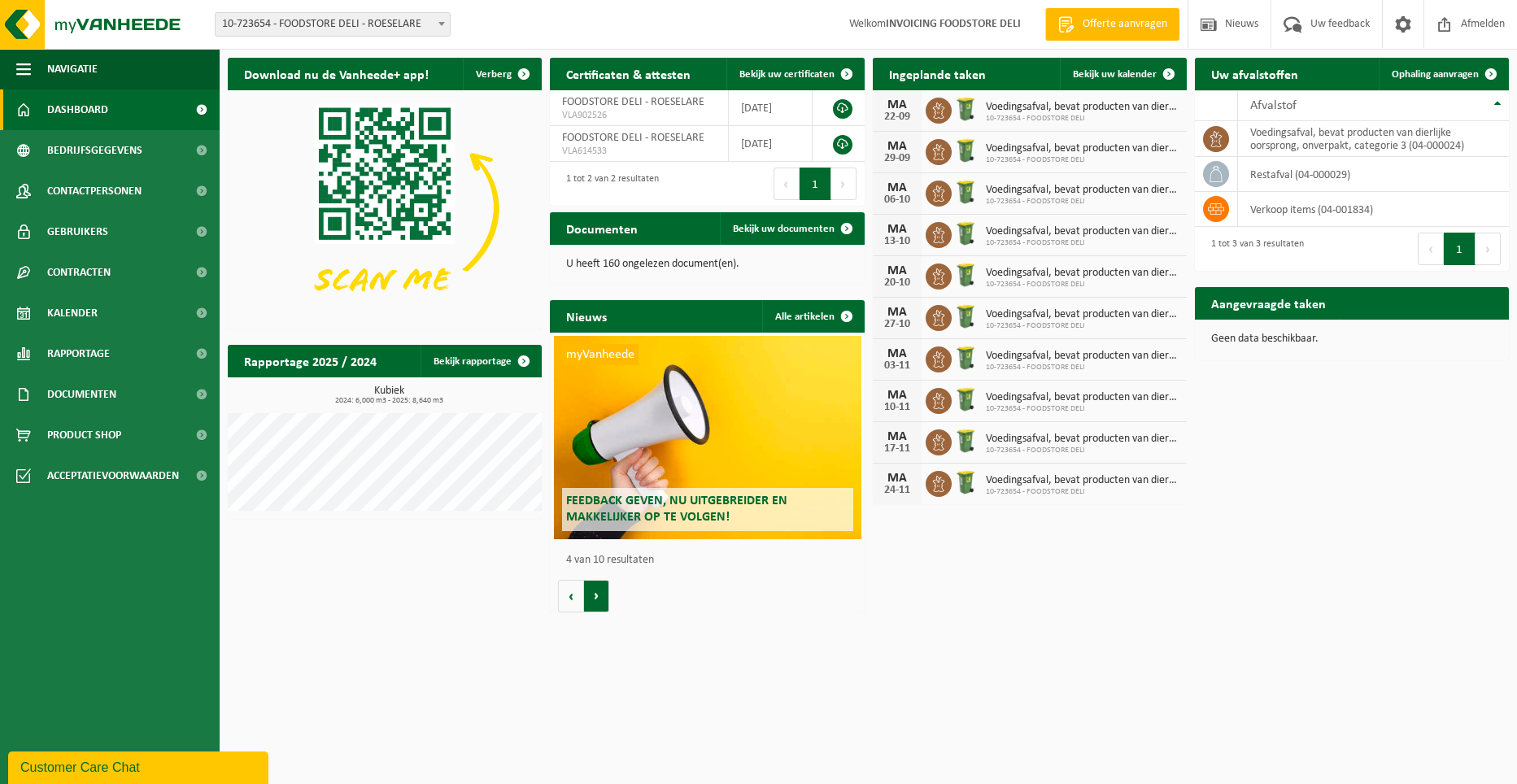
scroll to position [0, 943]
click at [593, 592] on button "Volgende" at bounding box center [596, 596] width 25 height 33
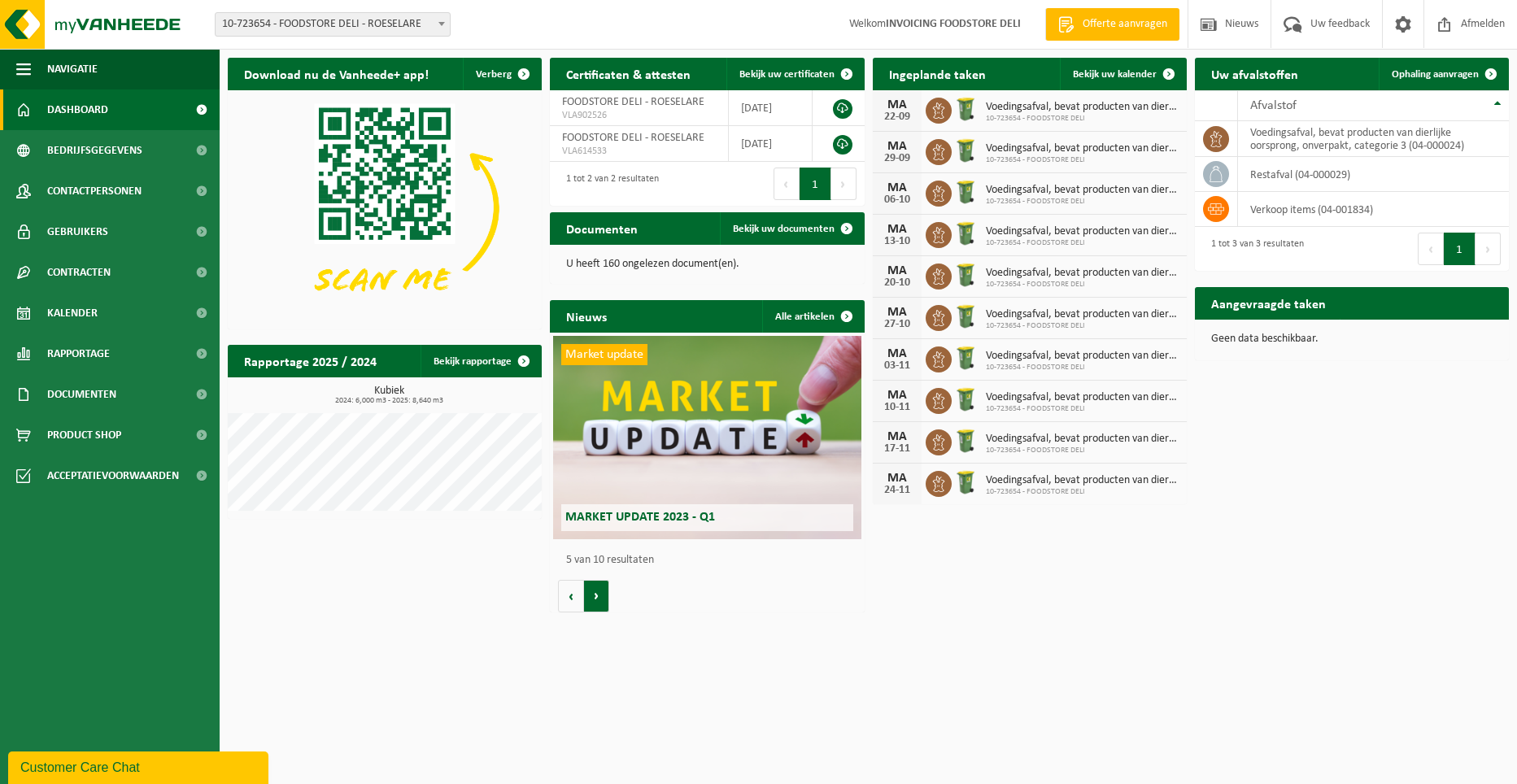
click at [593, 592] on button "Volgende" at bounding box center [596, 596] width 25 height 33
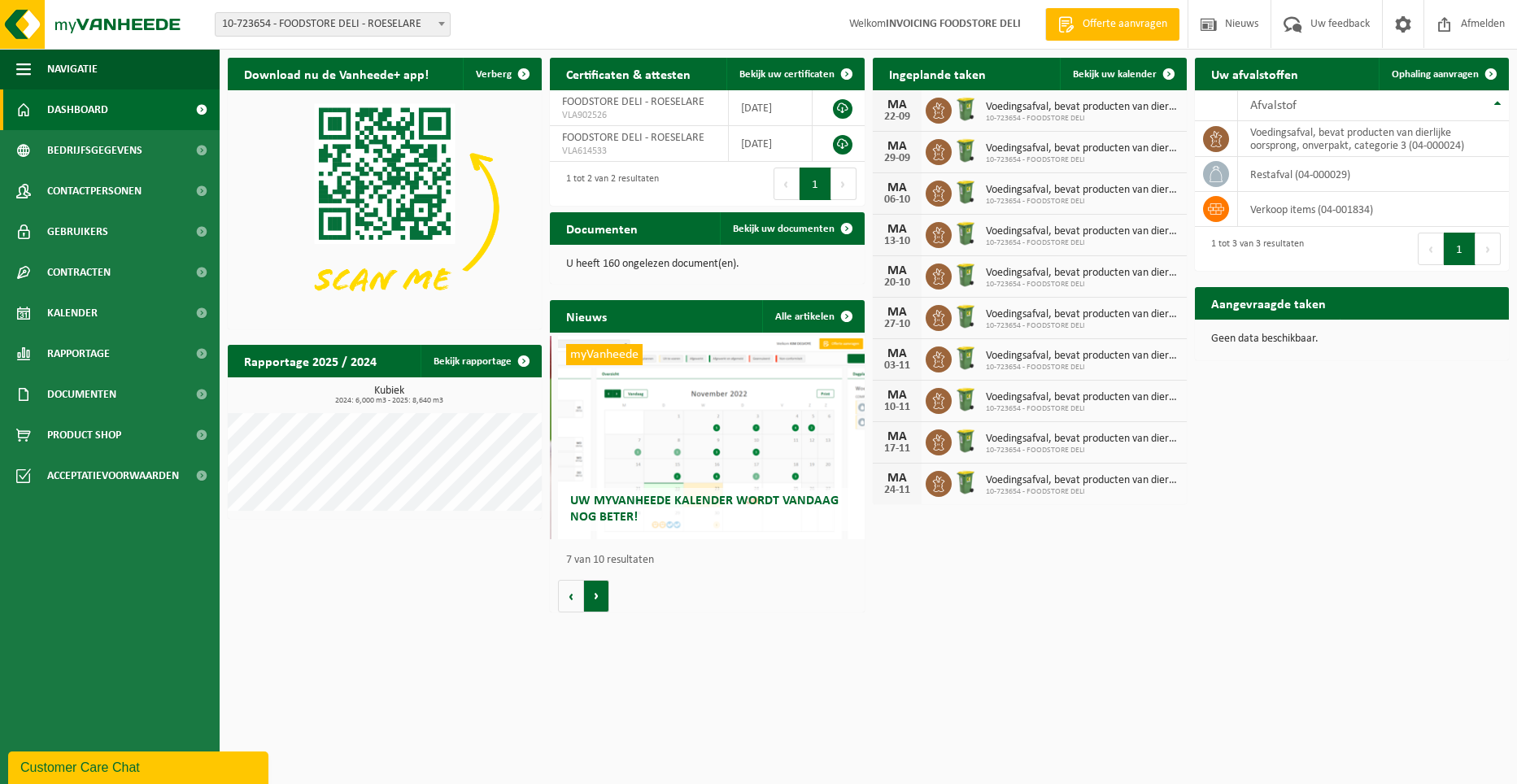
scroll to position [0, 1885]
click at [593, 592] on button "Volgende" at bounding box center [596, 596] width 25 height 33
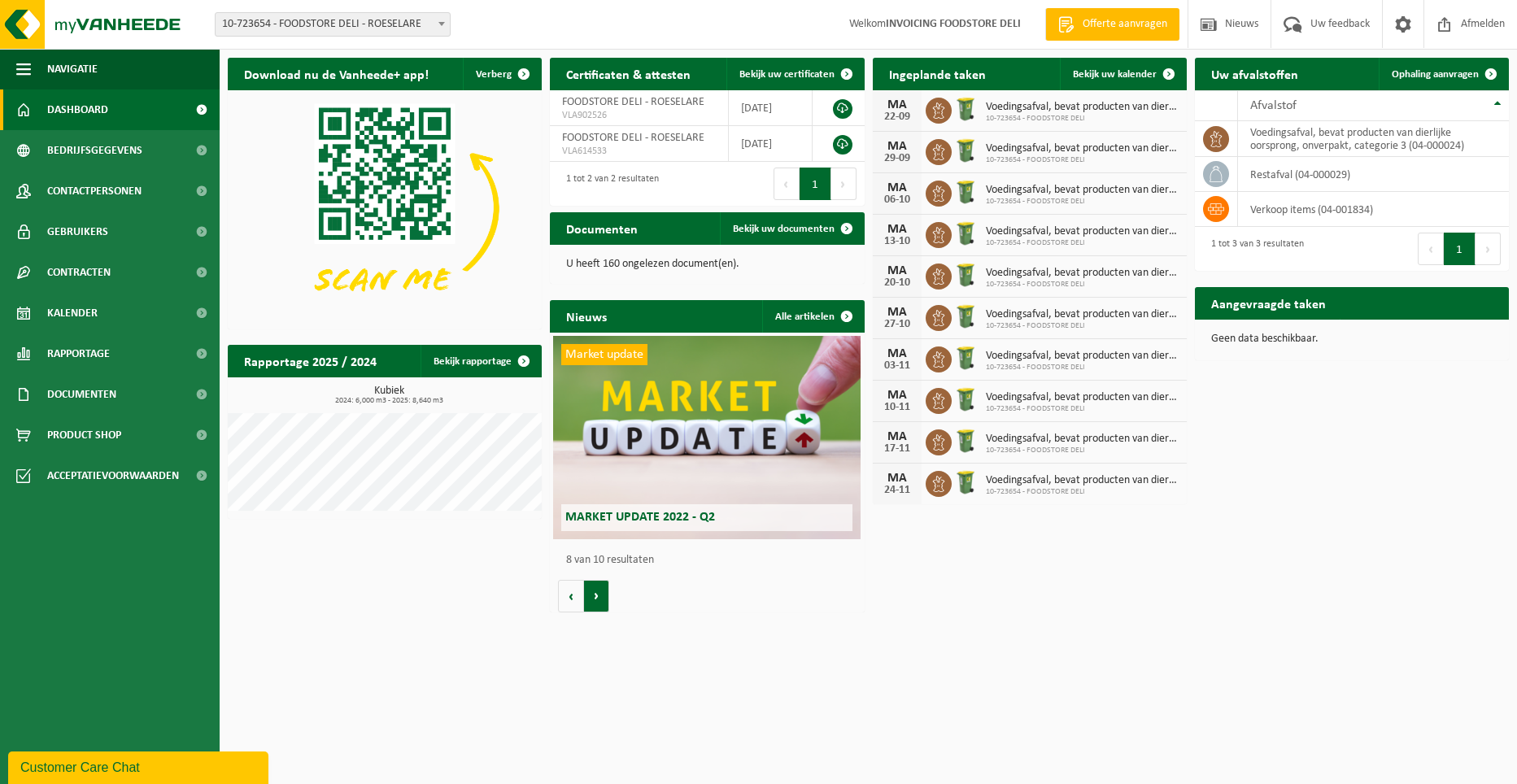
click at [593, 592] on button "Volgende" at bounding box center [596, 596] width 25 height 33
click at [841, 106] on link at bounding box center [843, 109] width 20 height 20
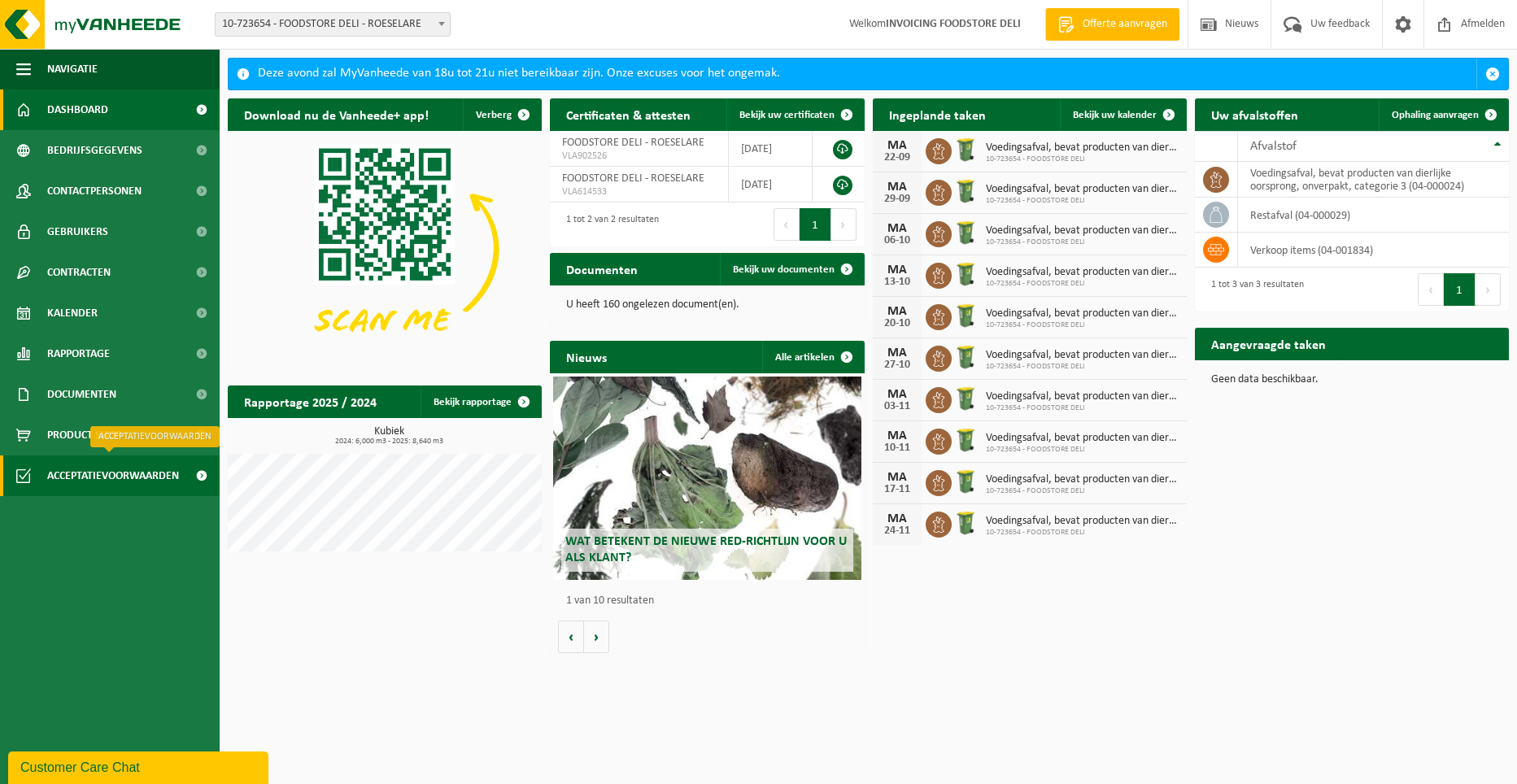
click at [114, 475] on span "Acceptatievoorwaarden" at bounding box center [113, 475] width 131 height 41
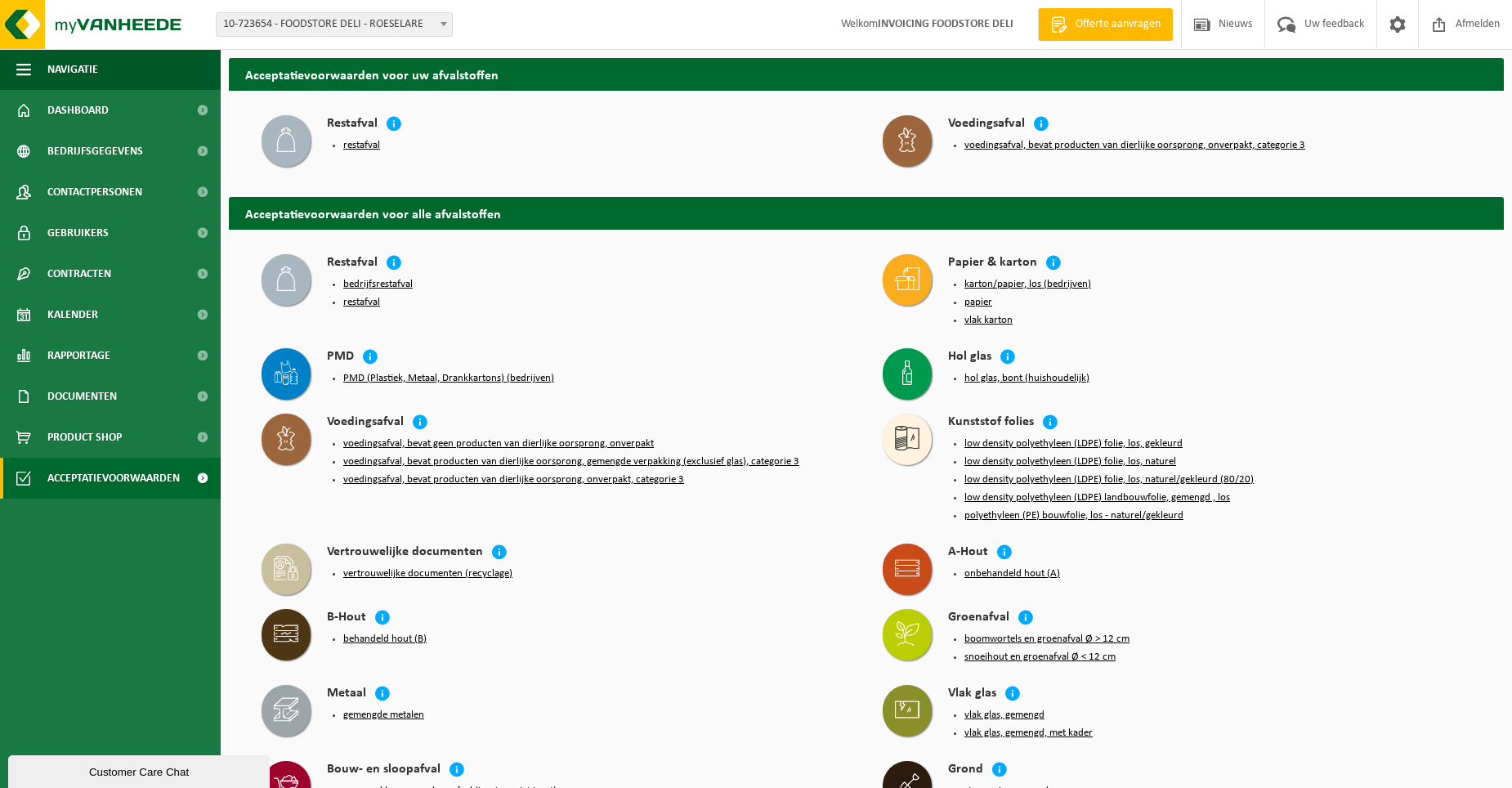
click at [1030, 141] on button "voedingsafval, bevat producten van dierlijke oorsprong, onverpakt, categorie 3" at bounding box center [1135, 145] width 340 height 13
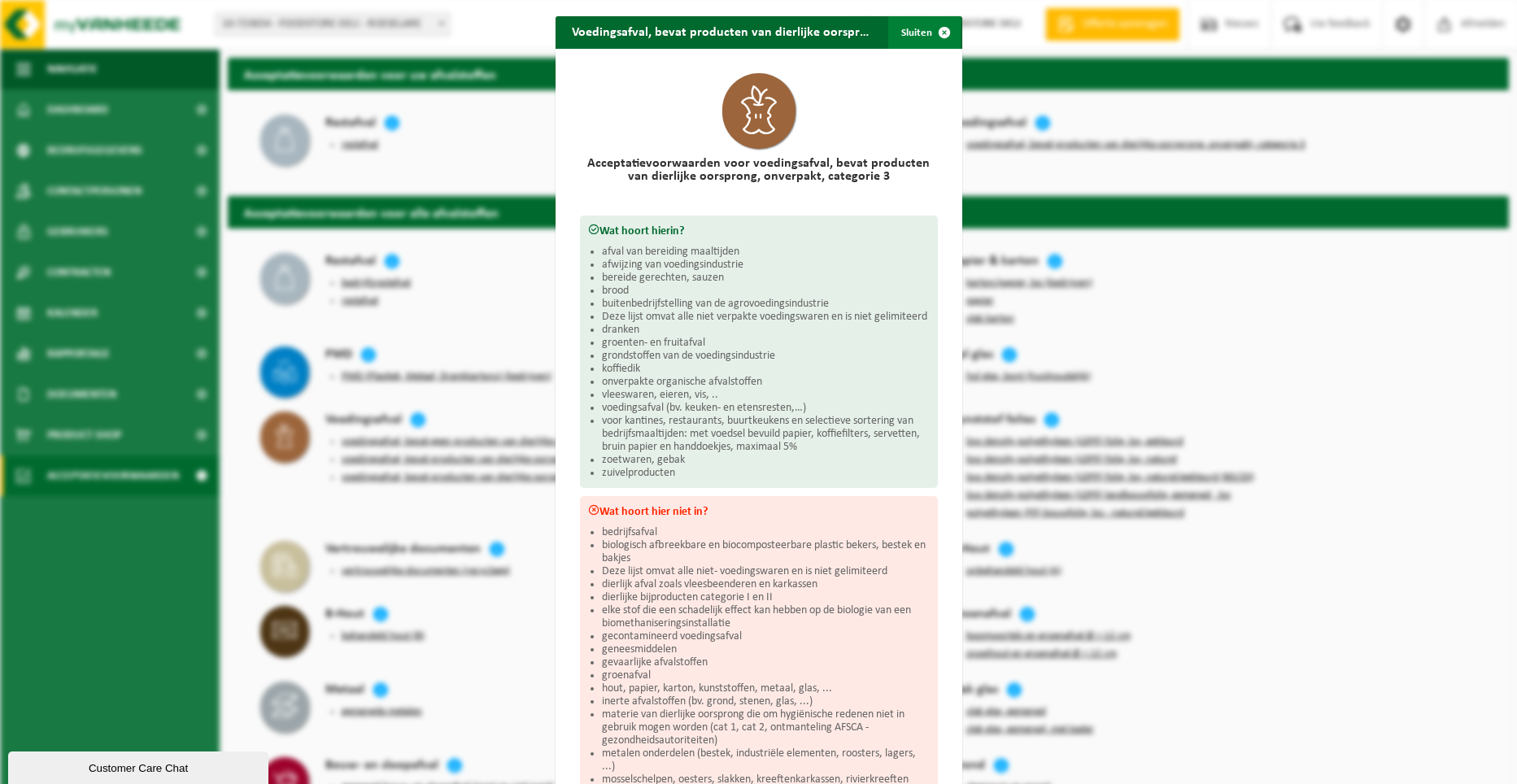
click at [934, 34] on span "button" at bounding box center [945, 33] width 33 height 33
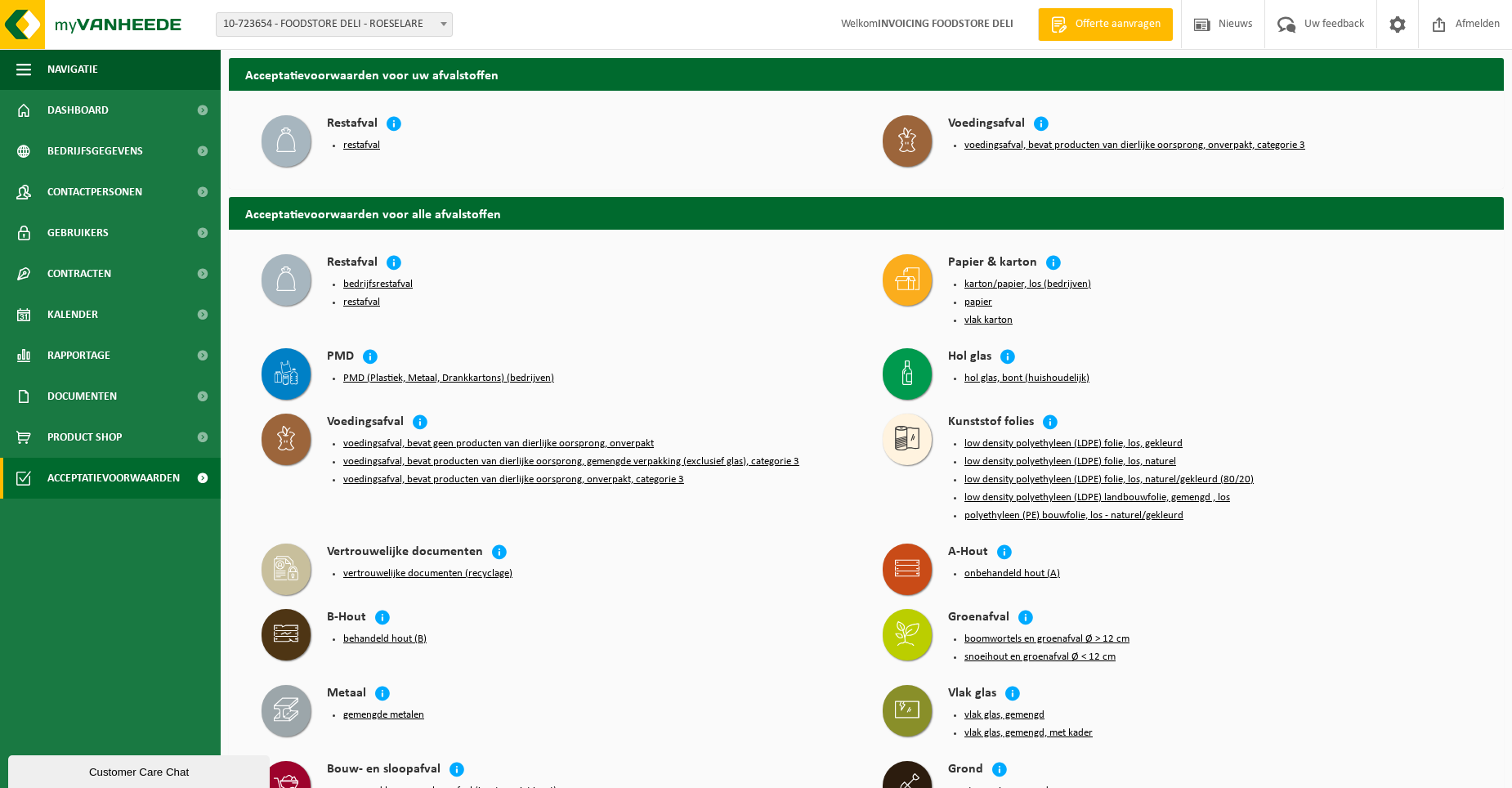
click at [412, 442] on button "voedingsafval, bevat geen producten van dierlijke oorsprong, onverpakt" at bounding box center [498, 444] width 311 height 13
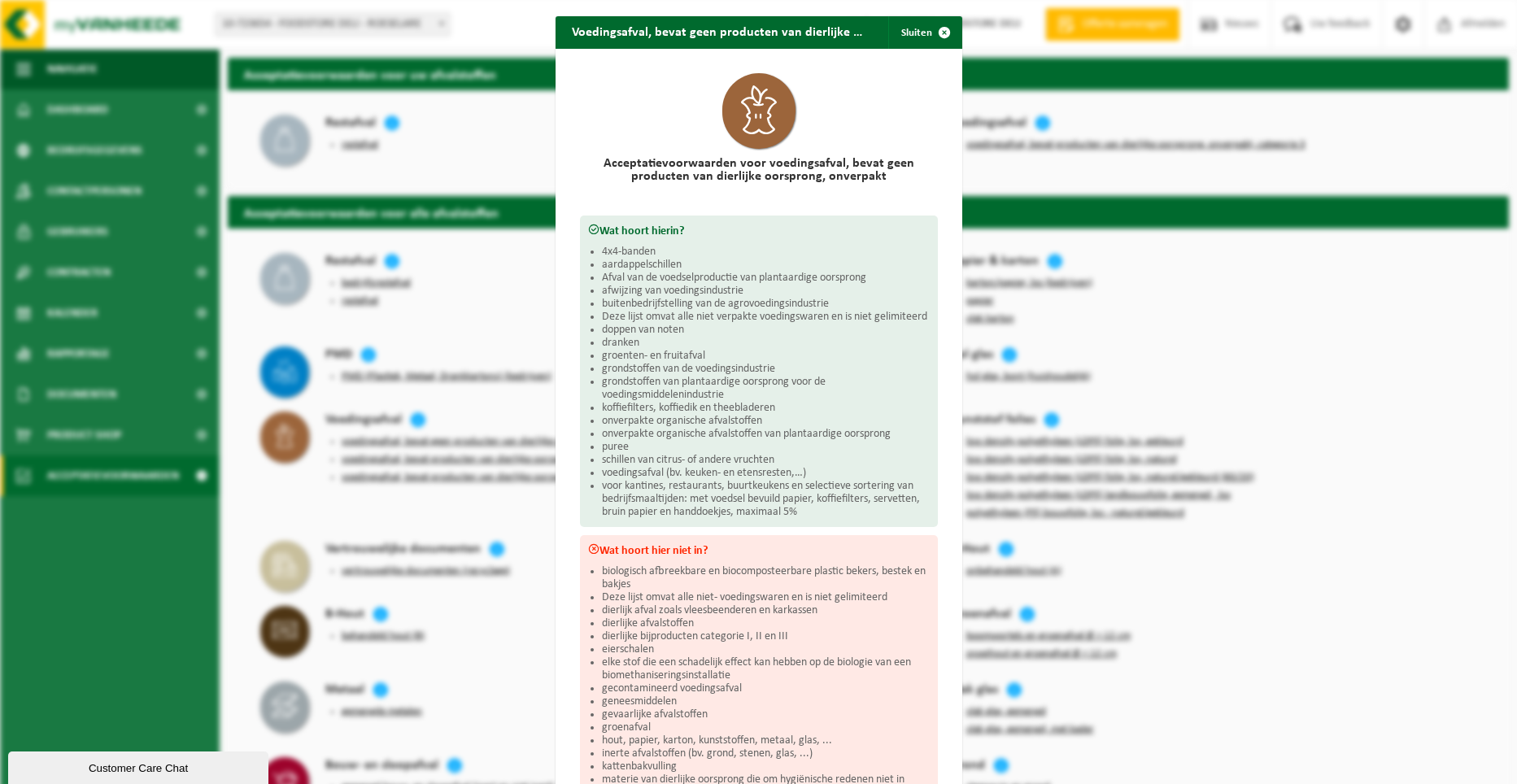
click at [418, 435] on div "Voedingsafval, bevat geen producten van dierlijke oorsprong, onverpakt Sluiten …" at bounding box center [758, 392] width 1517 height 784
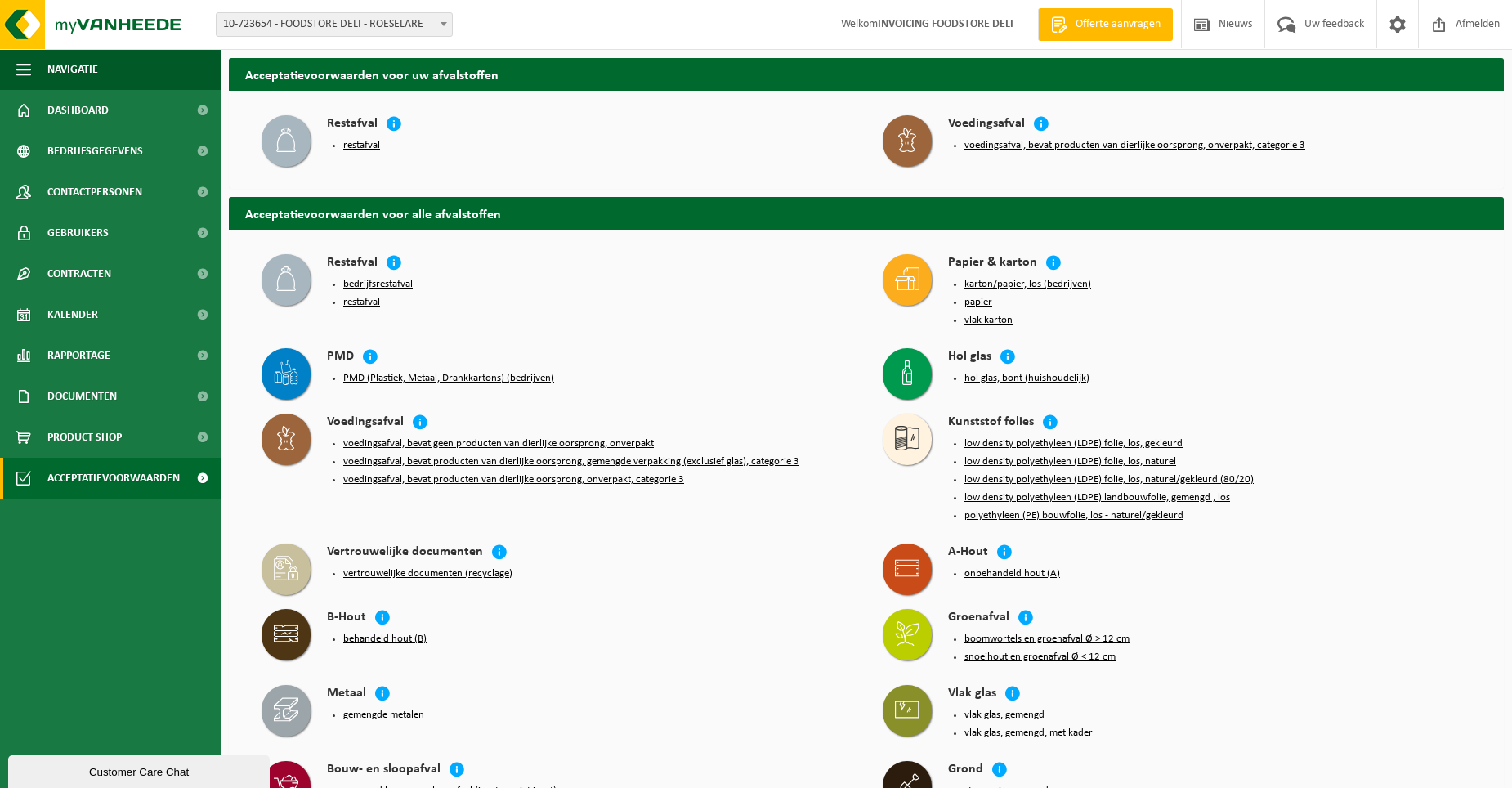
click at [433, 460] on button "voedingsafval, bevat producten van dierlijke oorsprong, gemengde verpakking (ex…" at bounding box center [571, 461] width 456 height 13
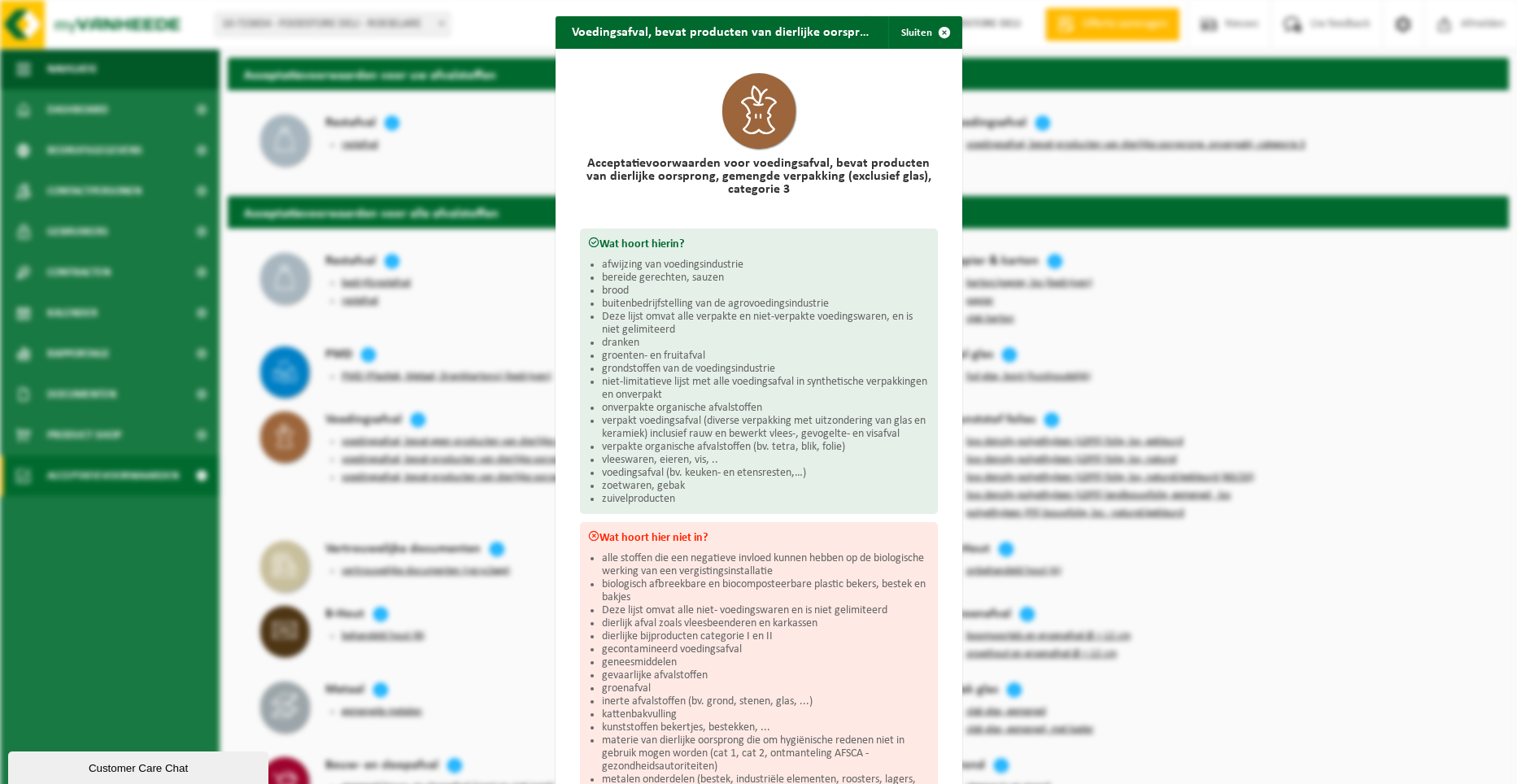
click at [430, 454] on div "Voedingsafval, bevat producten van dierlijke oorsprong, gemengde verpakking (ex…" at bounding box center [758, 392] width 1517 height 784
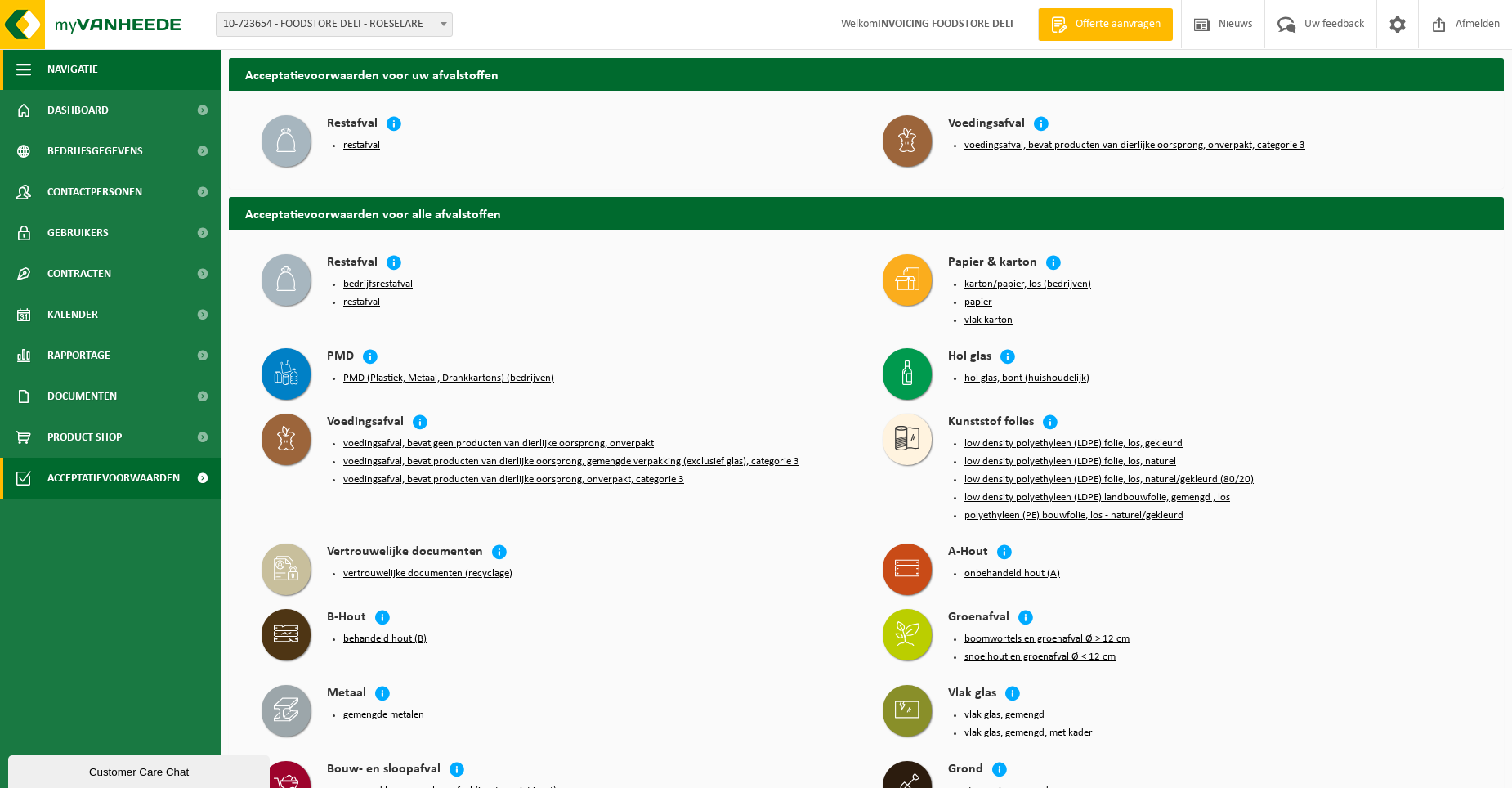
click at [100, 64] on button "Navigatie" at bounding box center [110, 69] width 221 height 41
